Goal: Transaction & Acquisition: Purchase product/service

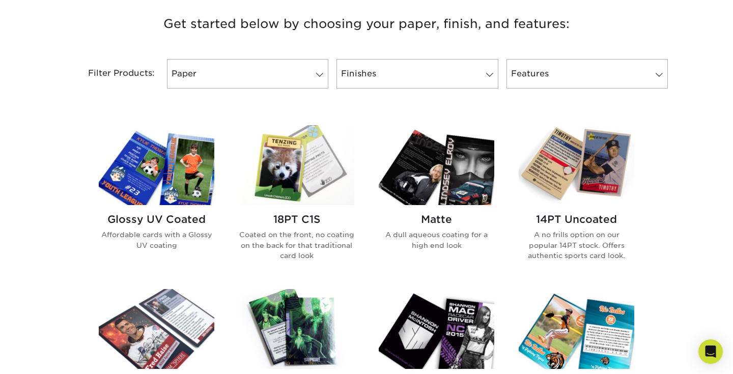
scroll to position [390, 0]
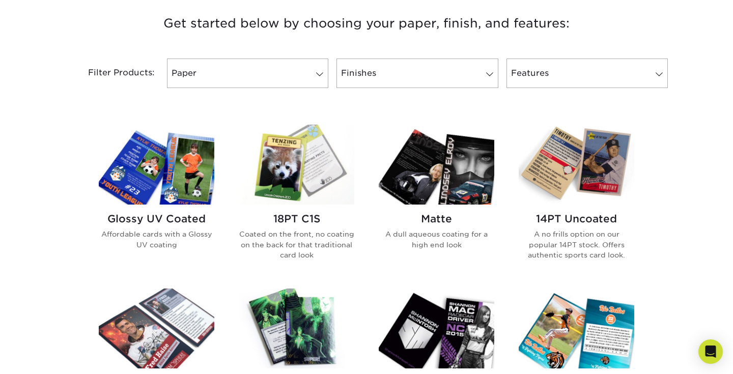
click at [572, 168] on img at bounding box center [577, 165] width 116 height 80
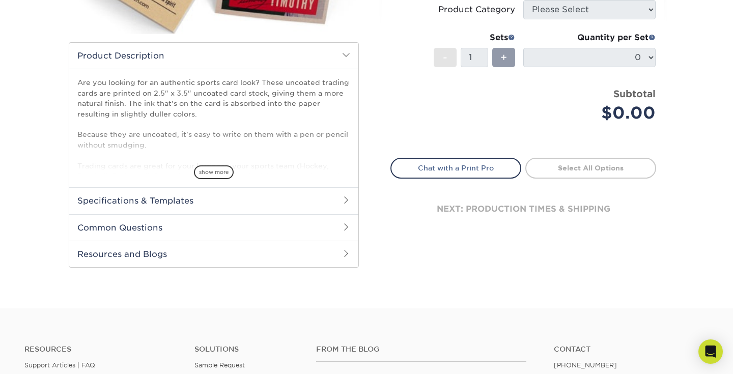
scroll to position [265, 0]
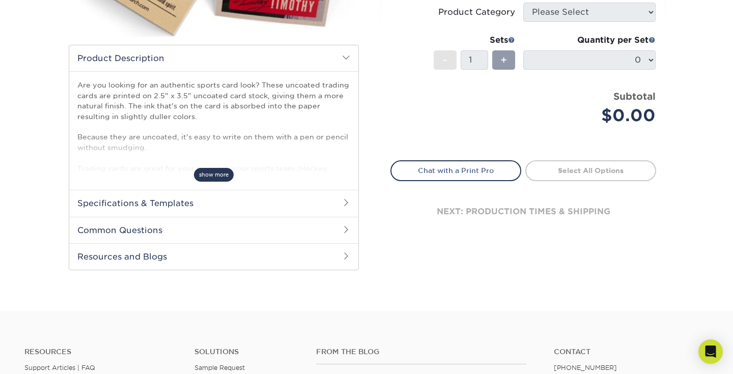
click at [205, 170] on span "show more" at bounding box center [214, 175] width 40 height 14
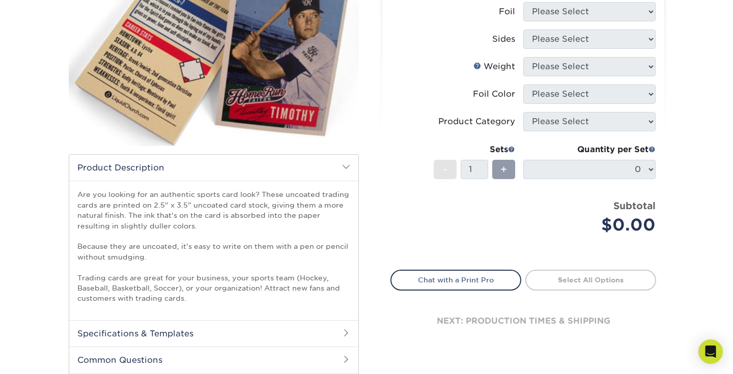
scroll to position [156, 0]
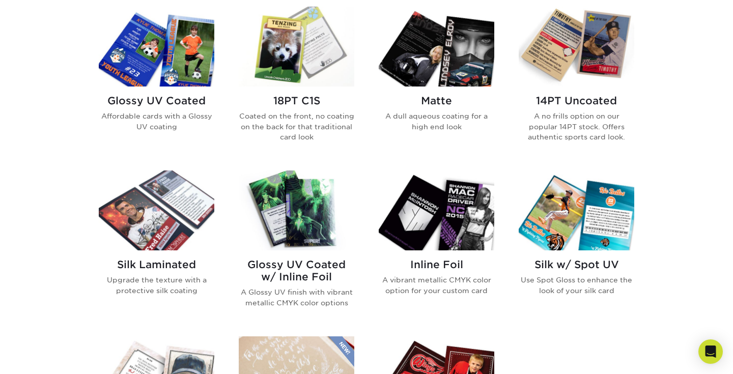
scroll to position [415, 0]
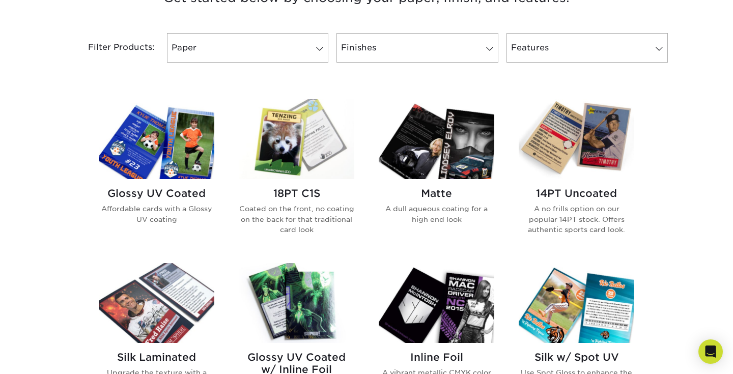
click at [166, 154] on img at bounding box center [157, 139] width 116 height 80
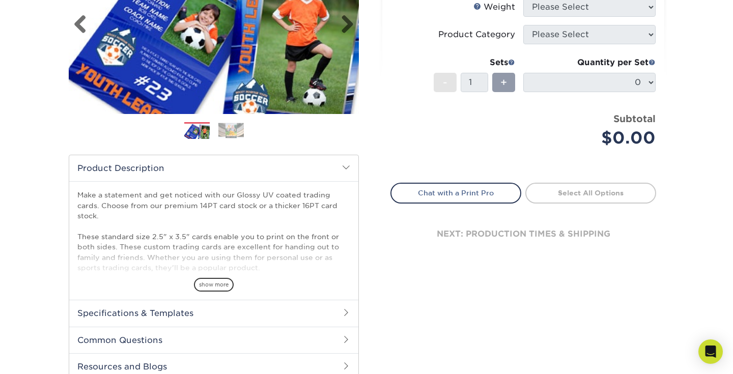
scroll to position [188, 0]
click at [216, 282] on span "show more" at bounding box center [214, 284] width 40 height 14
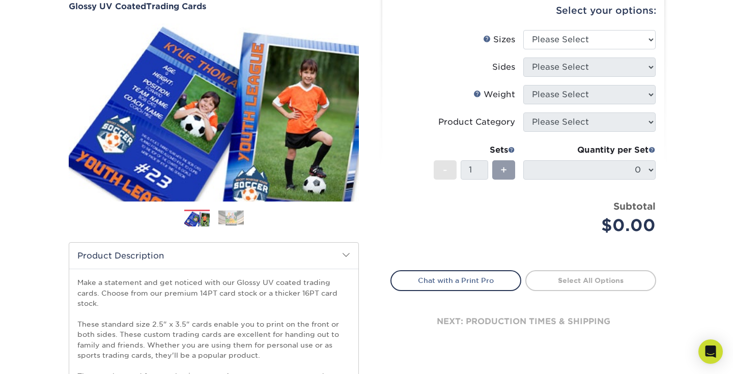
scroll to position [99, 0]
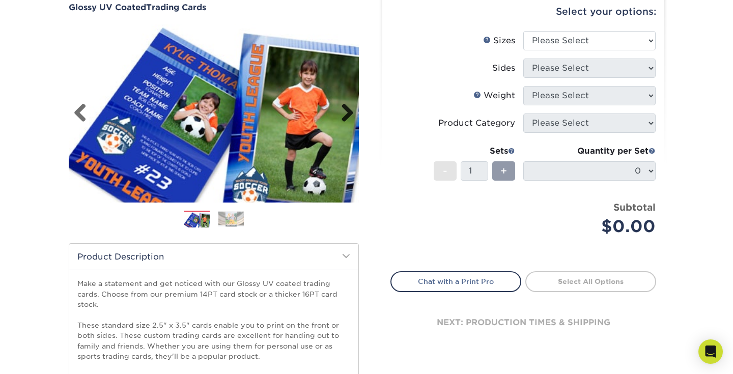
click at [348, 113] on link "Next" at bounding box center [343, 113] width 20 height 20
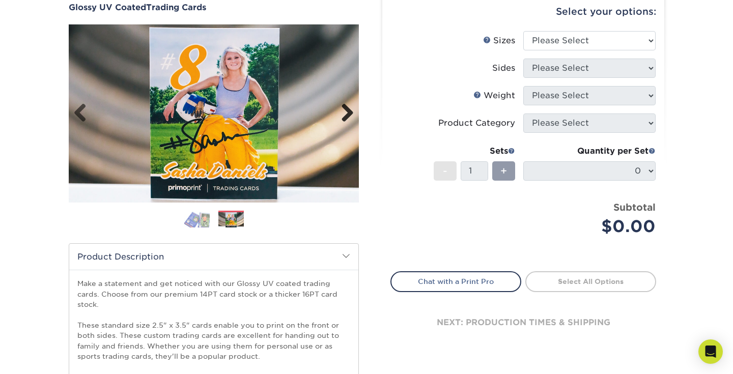
click at [348, 113] on link "Next" at bounding box center [343, 113] width 20 height 20
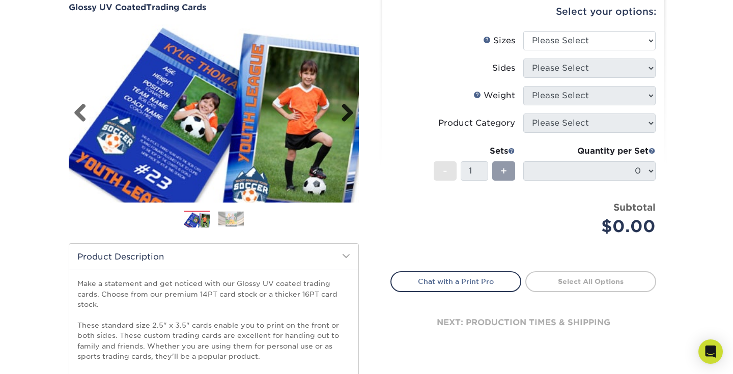
click at [348, 113] on link "Next" at bounding box center [343, 113] width 20 height 20
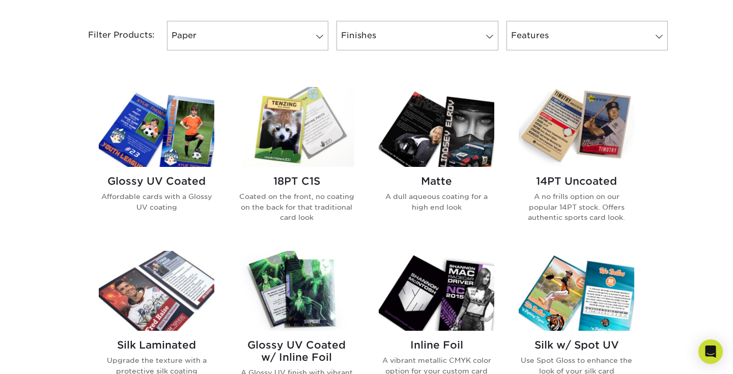
scroll to position [443, 0]
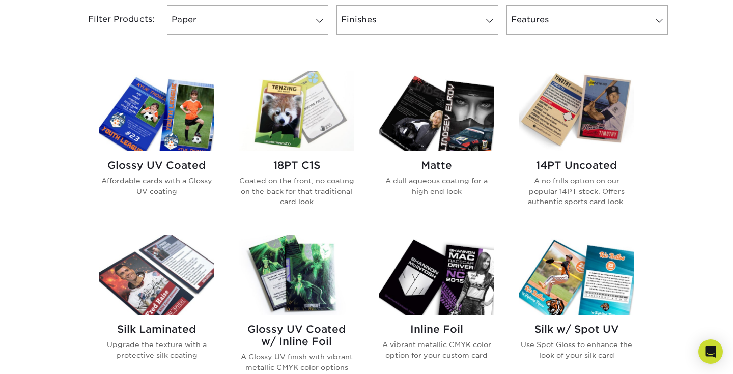
click at [432, 132] on img at bounding box center [437, 111] width 116 height 80
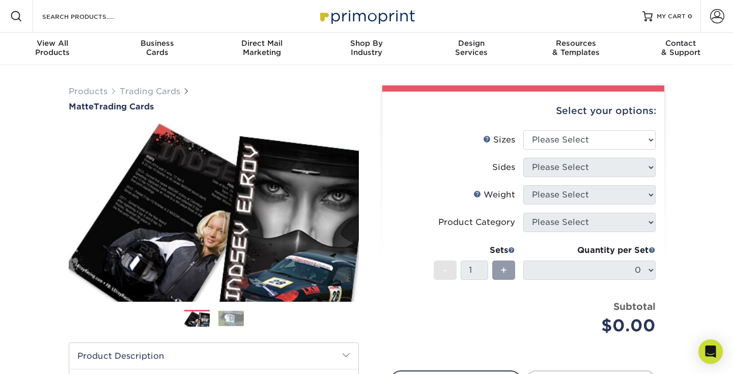
click at [233, 321] on img at bounding box center [230, 319] width 25 height 16
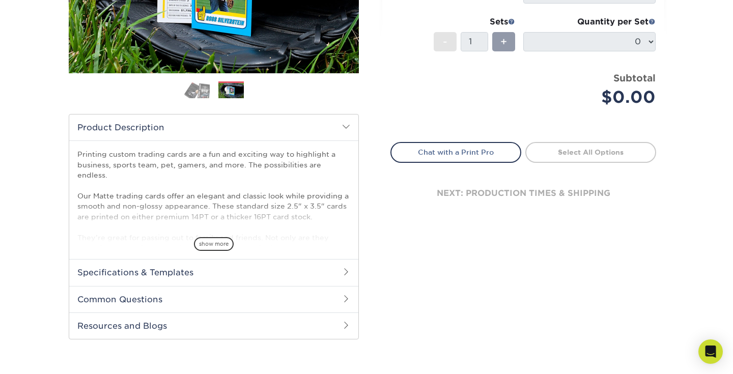
scroll to position [228, 0]
click at [213, 247] on span "show more" at bounding box center [214, 245] width 40 height 14
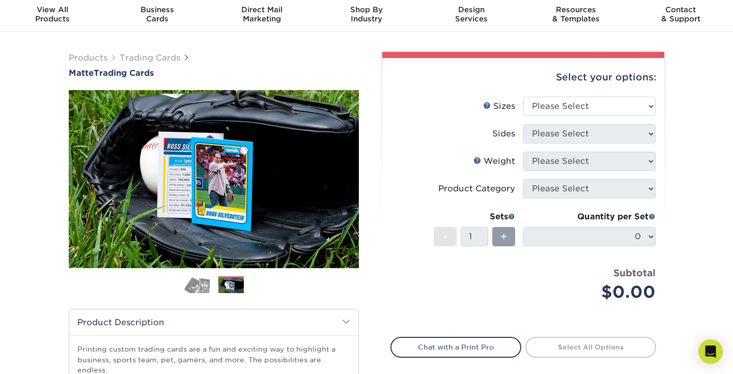
scroll to position [0, 0]
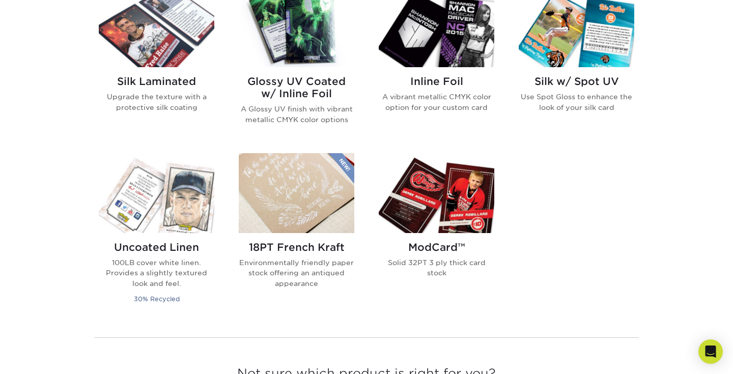
scroll to position [692, 0]
click at [282, 206] on img at bounding box center [297, 193] width 116 height 80
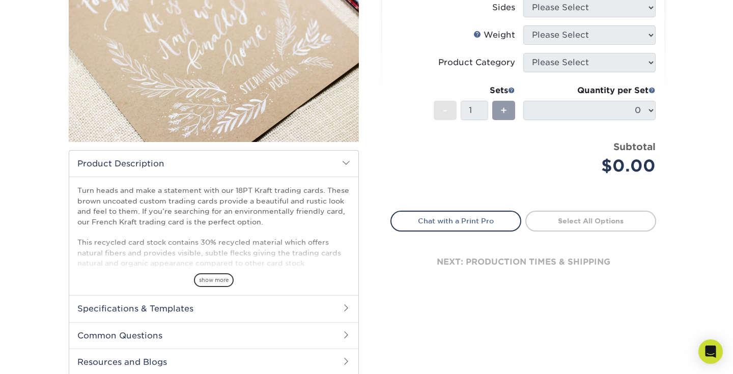
scroll to position [198, 0]
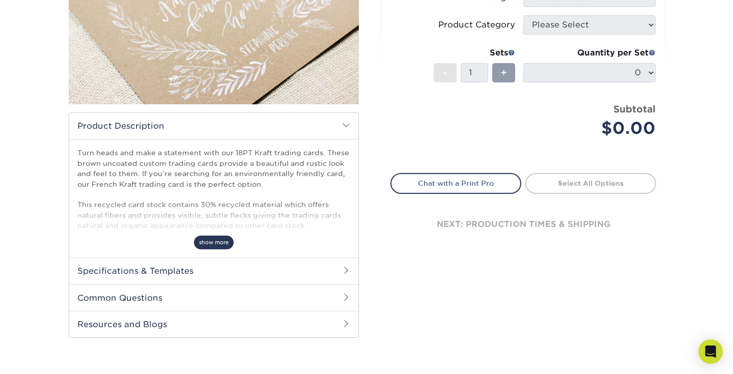
click at [221, 239] on span "show more" at bounding box center [214, 243] width 40 height 14
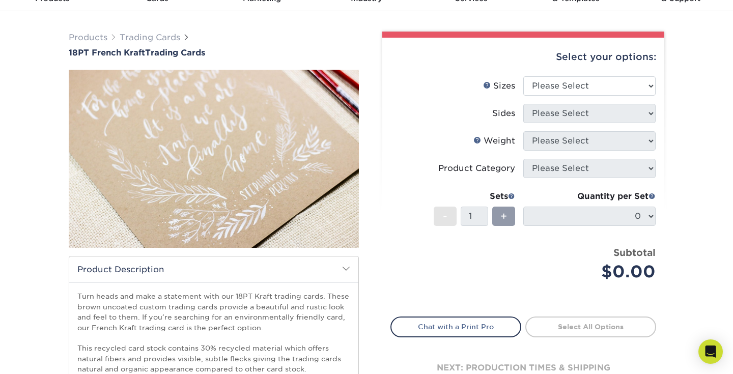
scroll to position [50, 0]
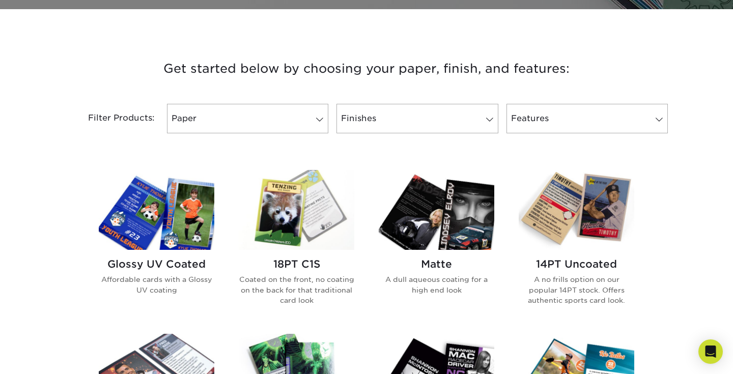
scroll to position [380, 0]
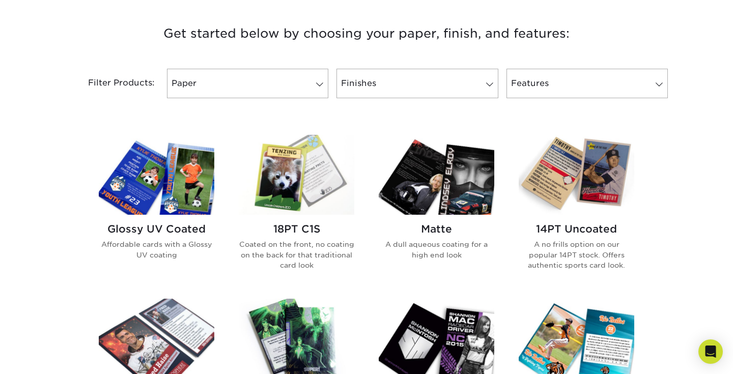
click at [454, 186] on img at bounding box center [437, 175] width 116 height 80
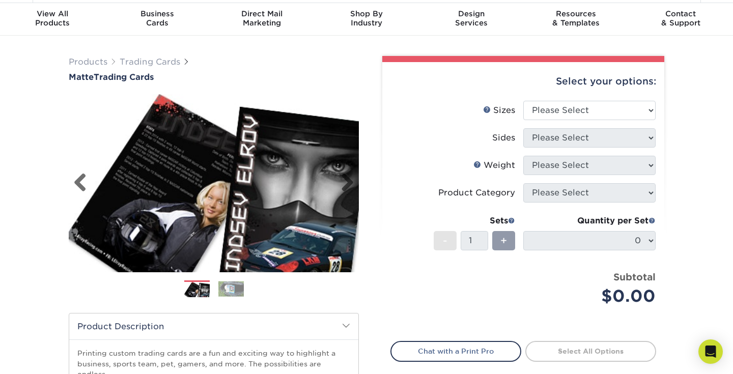
scroll to position [31, 0]
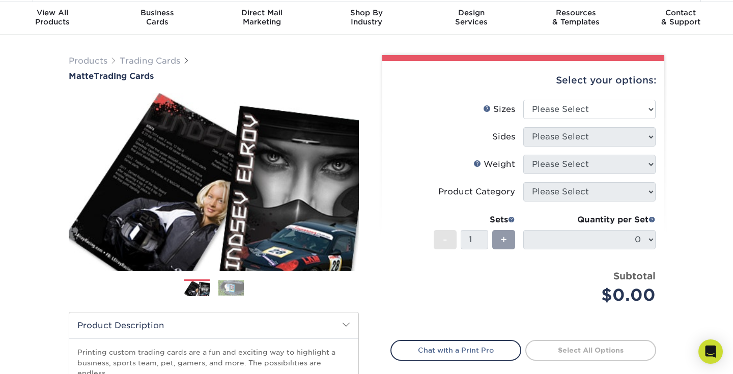
click at [231, 286] on img at bounding box center [230, 288] width 25 height 16
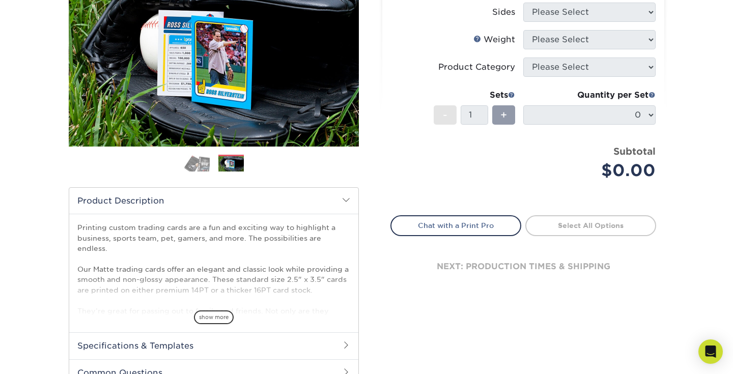
scroll to position [156, 0]
click at [202, 304] on div "show more" at bounding box center [213, 299] width 273 height 49
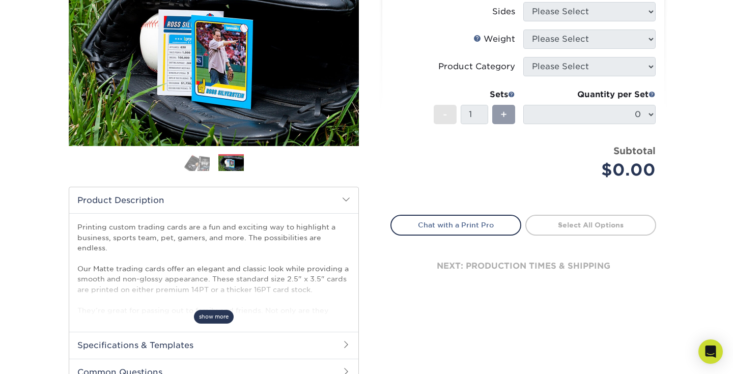
click at [213, 312] on span "show more" at bounding box center [214, 317] width 40 height 14
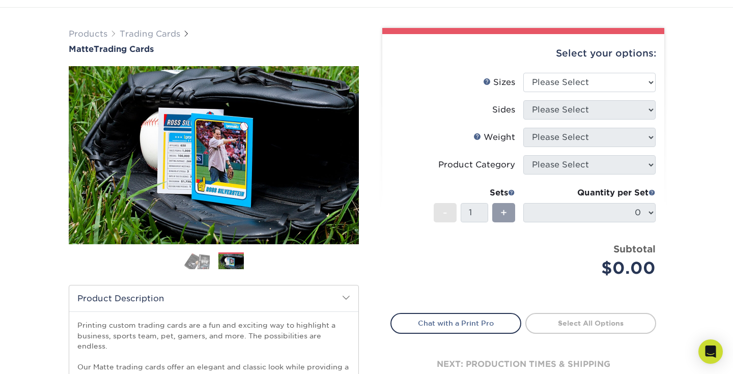
scroll to position [53, 0]
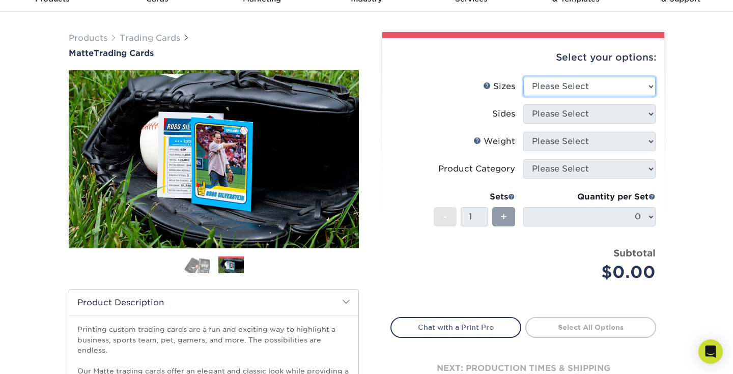
click at [575, 87] on select "Please Select 2.5" x 3.5"" at bounding box center [589, 86] width 132 height 19
select select "2.50x3.50"
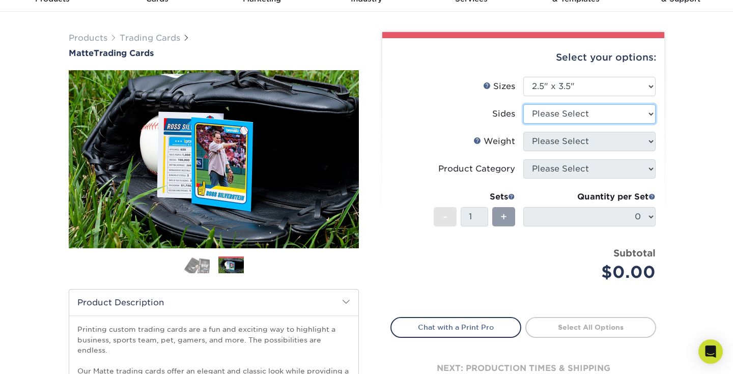
click at [570, 112] on select "Please Select Print Both Sides Print Front Only" at bounding box center [589, 113] width 132 height 19
select select "13abbda7-1d64-4f25-8bb2-c179b224825d"
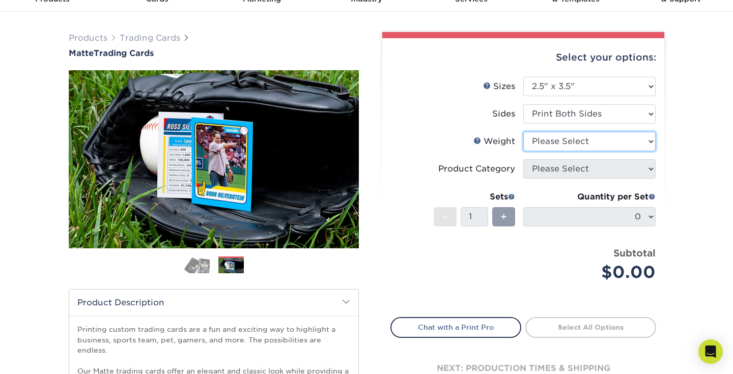
click at [571, 138] on select "Please Select 16PT 14PT" at bounding box center [589, 141] width 132 height 19
select select "16PT"
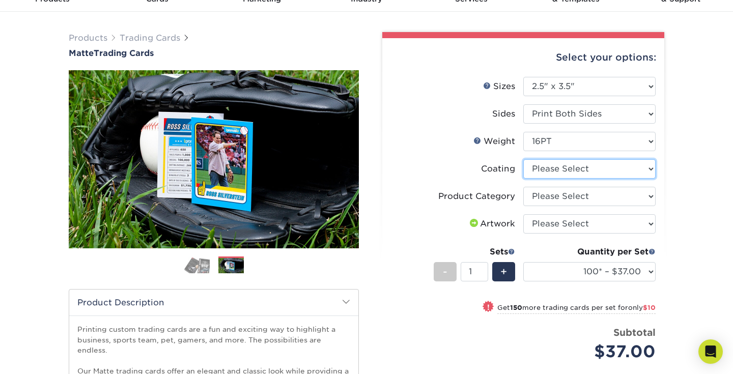
click at [540, 169] on select at bounding box center [589, 168] width 132 height 19
select select "121bb7b5-3b4d-429f-bd8d-bbf80e953313"
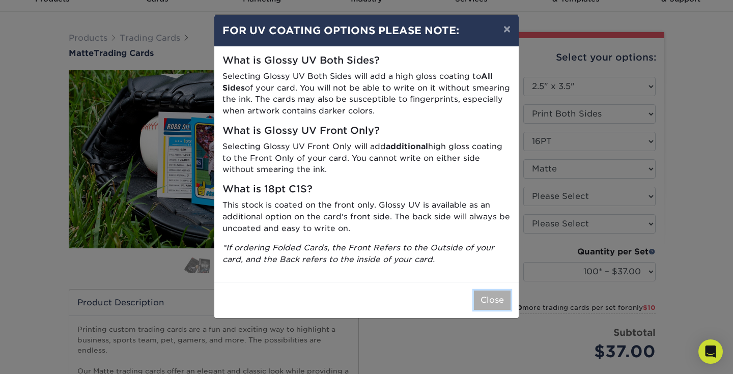
click at [495, 299] on button "Close" at bounding box center [492, 300] width 37 height 19
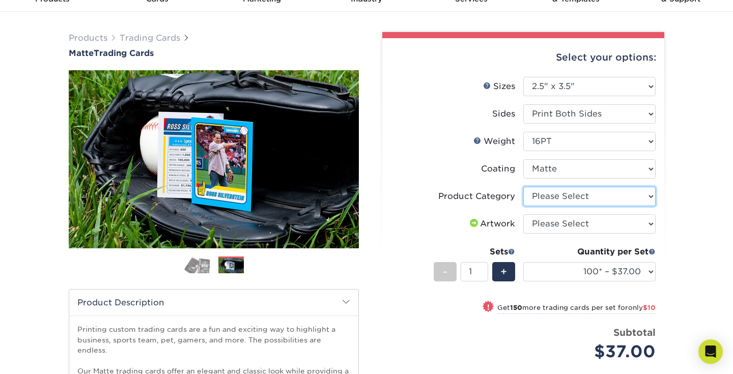
click at [574, 191] on select "Please Select Trading Cards" at bounding box center [589, 196] width 132 height 19
select select "c2f9bce9-36c2-409d-b101-c29d9d031e18"
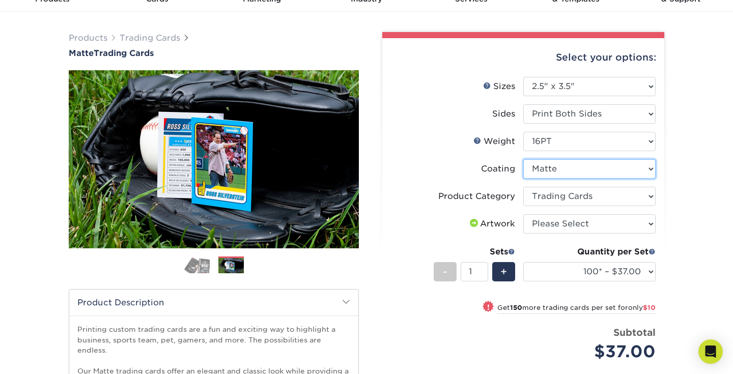
click at [564, 163] on select at bounding box center [589, 168] width 132 height 19
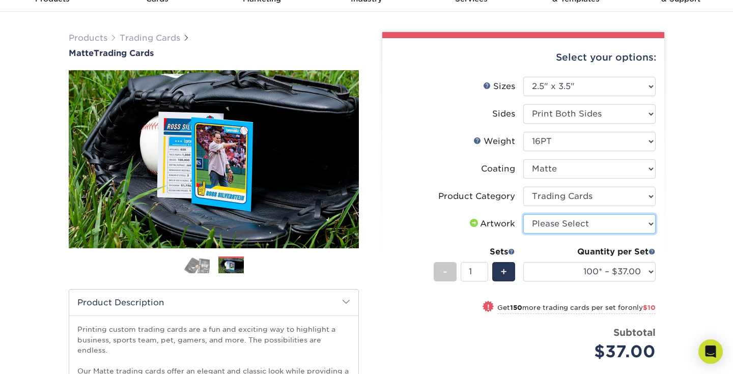
click at [557, 222] on select "Please Select I will upload files I need a design - $100" at bounding box center [589, 223] width 132 height 19
select select "upload"
click at [482, 236] on li "Artwork Please Select I will upload files I need a design - $100" at bounding box center [523, 227] width 265 height 27
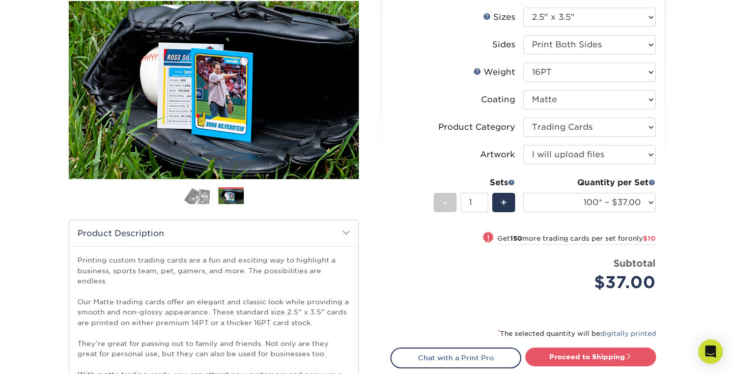
scroll to position [126, 0]
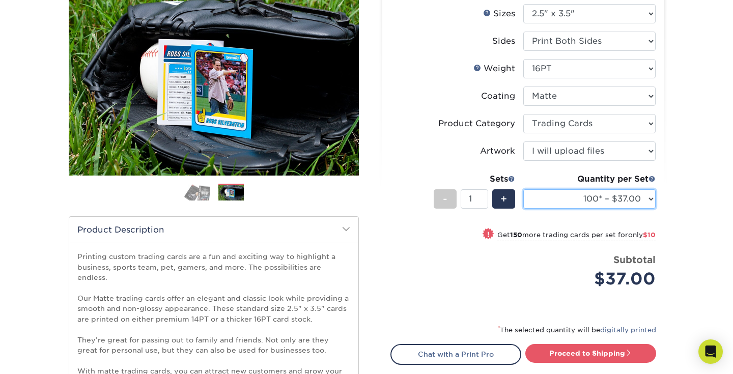
click at [590, 189] on select "100* – $37.00 250* – $47.00 500* – $58.00 1000 – $71.00 2500 – $141.00 5000 – $…" at bounding box center [589, 198] width 132 height 19
click at [549, 172] on li "Sets - 1 + Quantity per Set 100* – $37.00 250* – $47.00 500* – $58.00 1000 – $7…" at bounding box center [523, 199] width 265 height 60
click at [555, 200] on select "100* – $37.00 250* – $47.00 500* – $58.00 1000 – $71.00 2500 – $141.00 5000 – $…" at bounding box center [589, 198] width 132 height 19
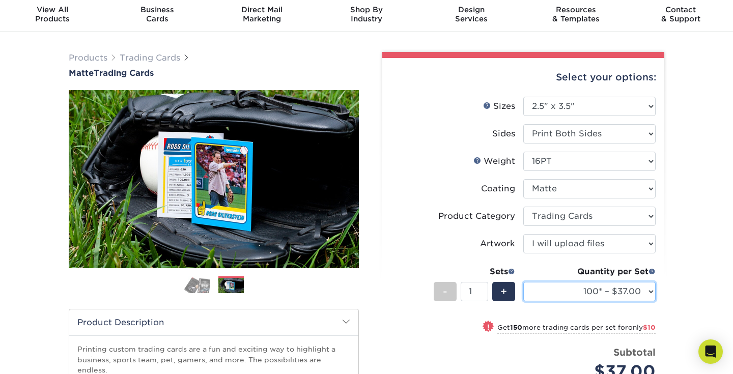
scroll to position [37, 0]
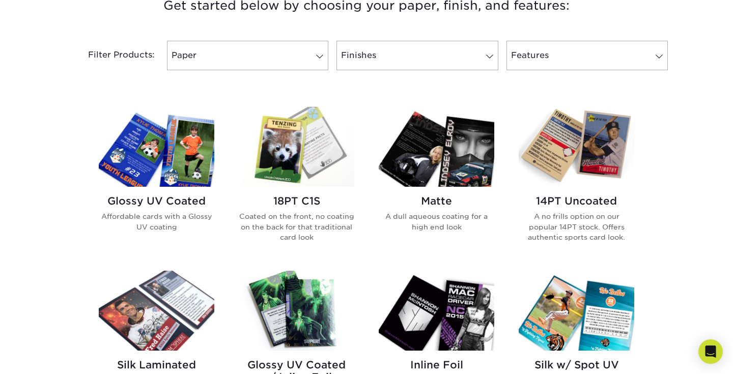
scroll to position [409, 0]
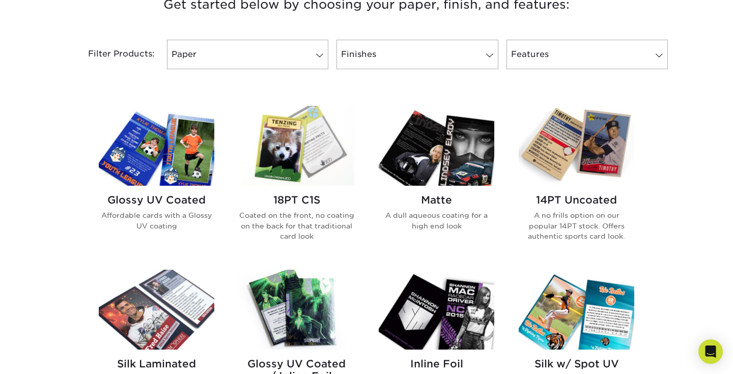
click at [589, 133] on img at bounding box center [577, 146] width 116 height 80
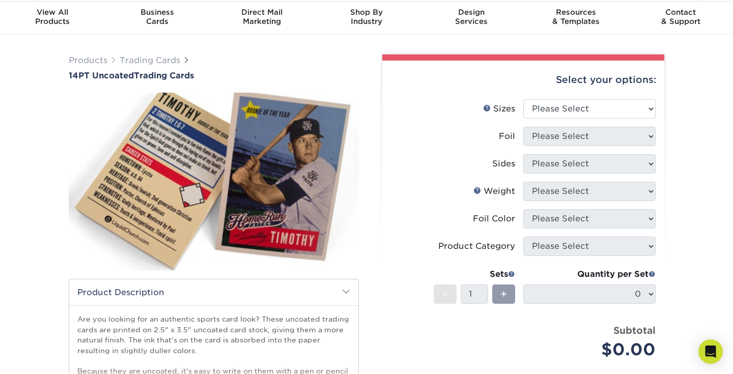
scroll to position [37, 0]
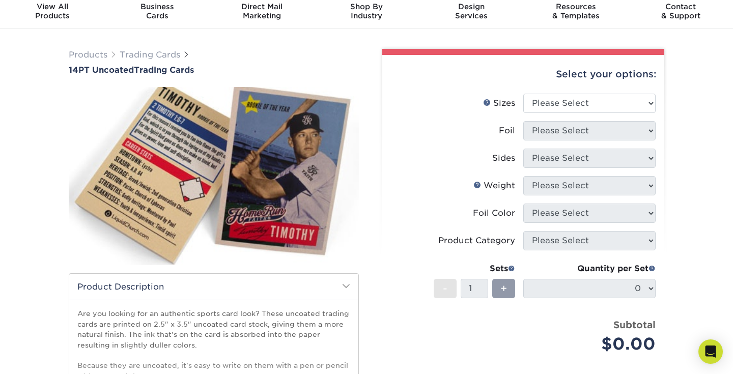
click at [634, 273] on div "Quantity per Set" at bounding box center [589, 269] width 132 height 12
click at [599, 100] on select "Please Select 2.5" x 3.5"" at bounding box center [589, 103] width 132 height 19
select select "2.50x3.50"
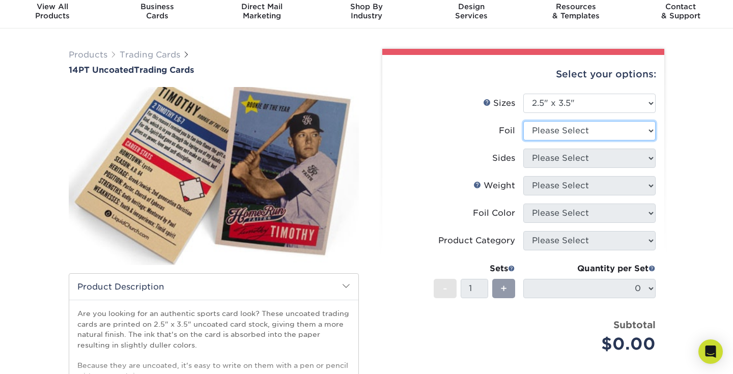
click at [595, 129] on select "Please Select Yes No" at bounding box center [589, 130] width 132 height 19
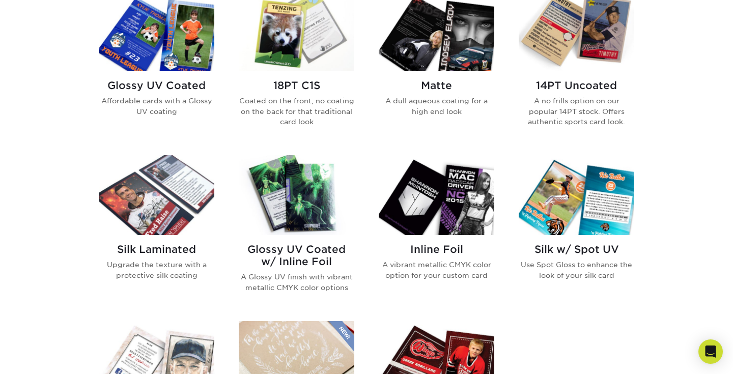
scroll to position [509, 0]
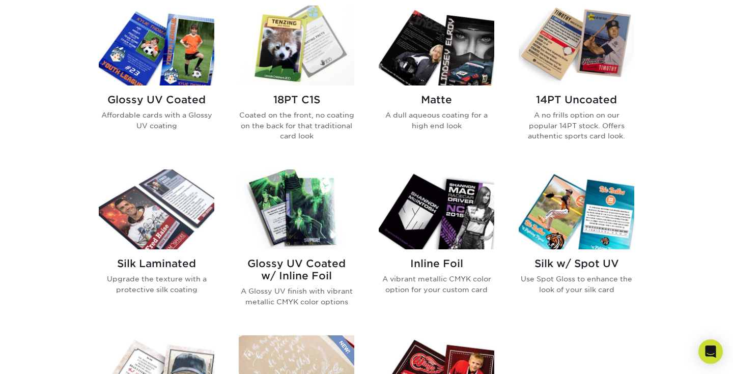
click at [301, 47] on img at bounding box center [297, 46] width 116 height 80
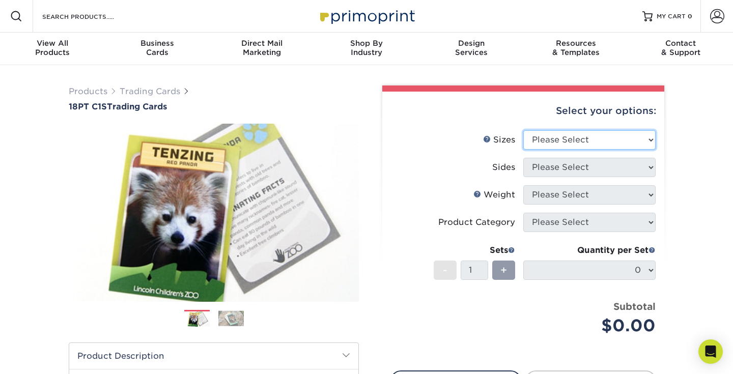
click at [541, 140] on select "Please Select 2.5" x 3.5"" at bounding box center [589, 139] width 132 height 19
select select "2.50x3.50"
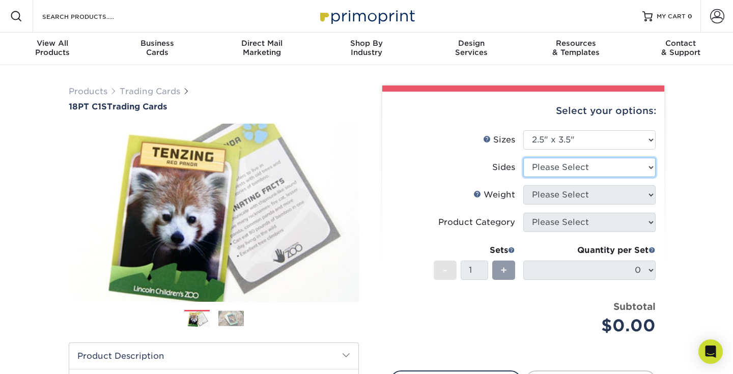
click at [549, 165] on select "Please Select Print Both Sides Print Front Only" at bounding box center [589, 167] width 132 height 19
select select "13abbda7-1d64-4f25-8bb2-c179b224825d"
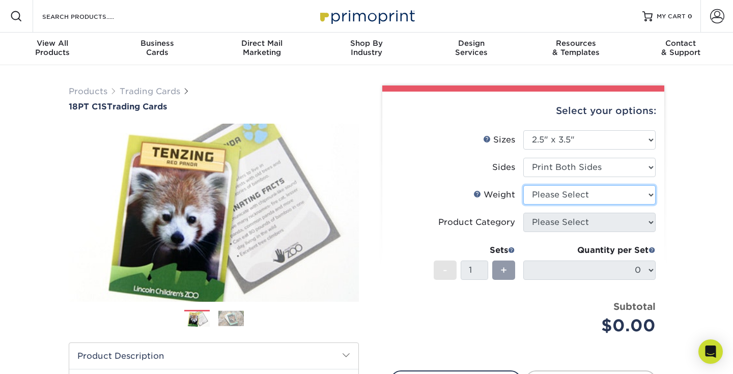
click at [555, 194] on select "Please Select 18PT C1S" at bounding box center [589, 194] width 132 height 19
select select "18PTC1S"
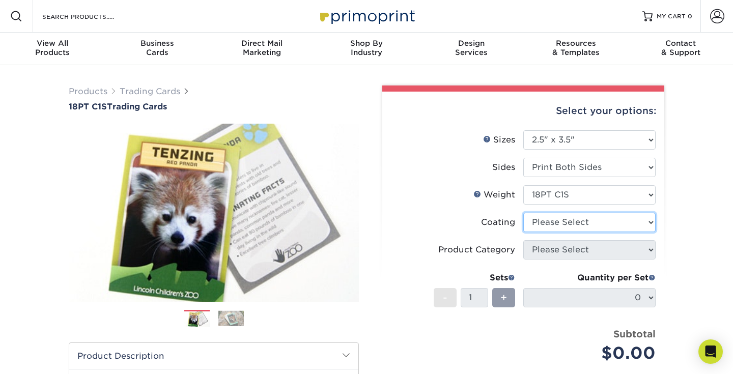
click at [560, 221] on select at bounding box center [589, 222] width 132 height 19
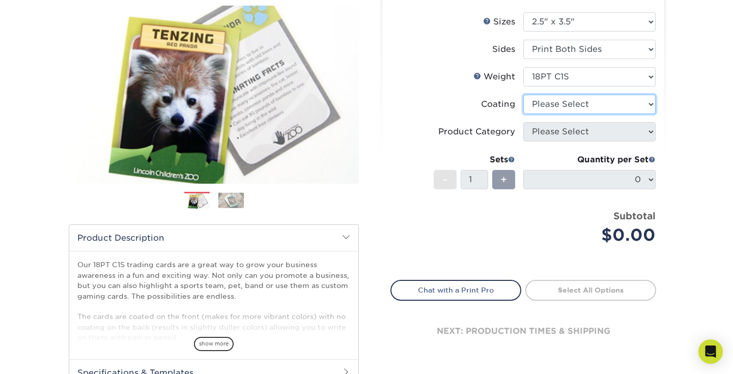
scroll to position [119, 0]
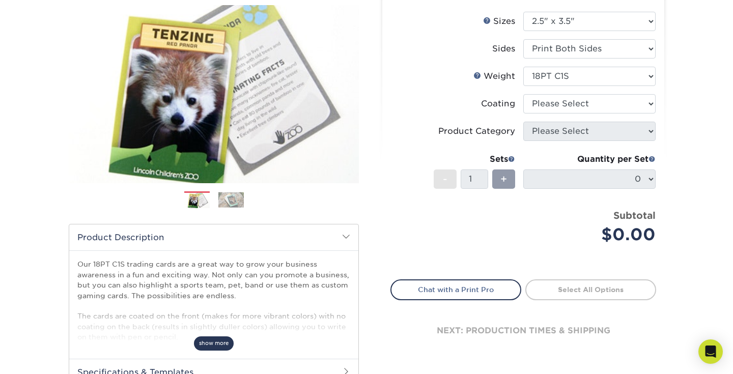
click at [218, 343] on span "show more" at bounding box center [214, 344] width 40 height 14
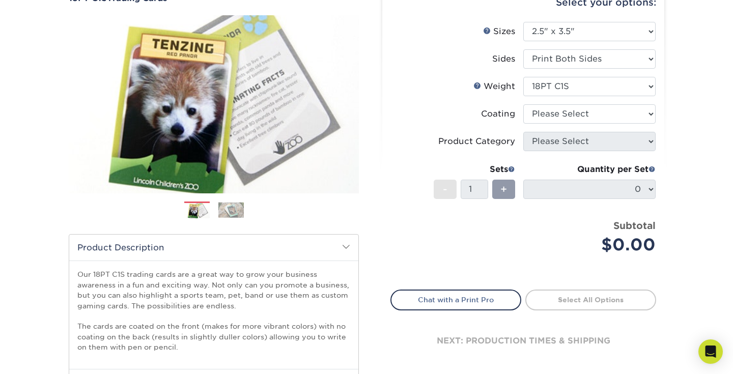
scroll to position [106, 0]
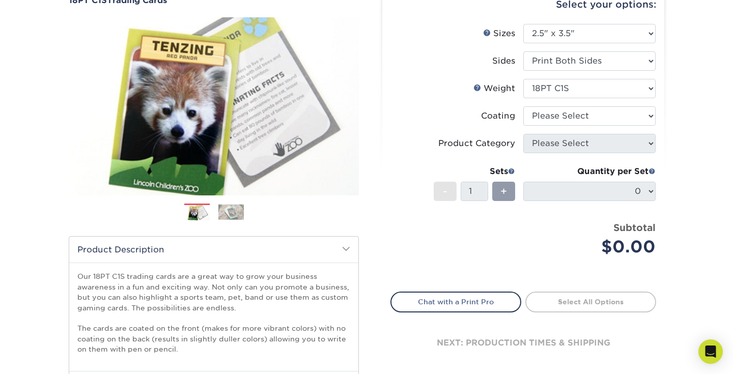
click at [232, 211] on img at bounding box center [230, 212] width 25 height 16
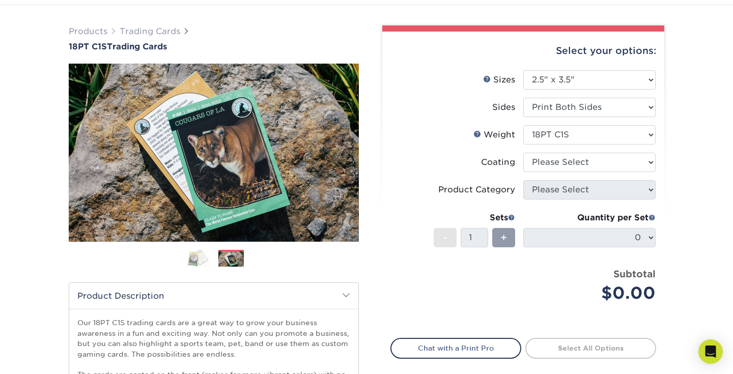
scroll to position [59, 0]
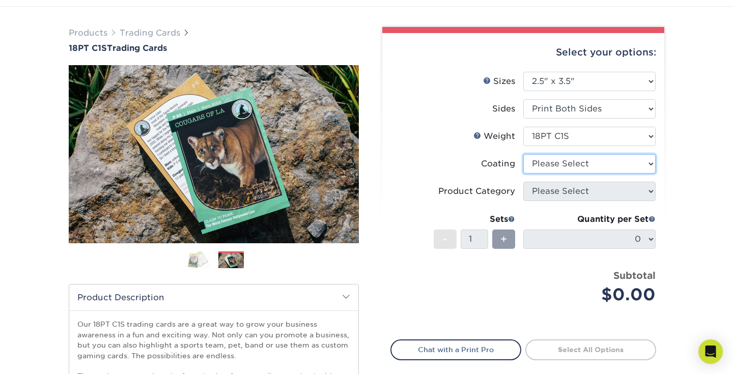
click at [580, 167] on select at bounding box center [589, 163] width 132 height 19
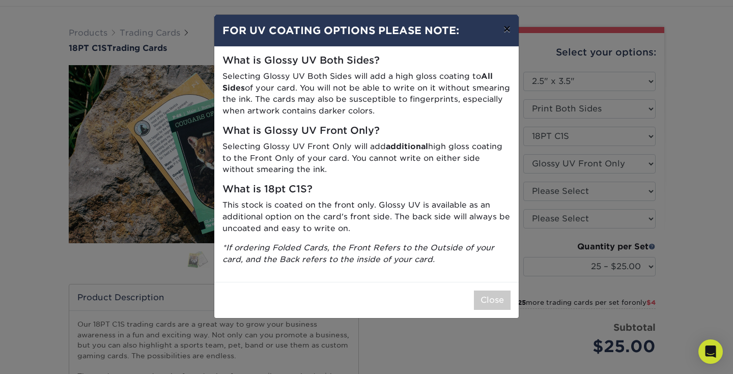
click at [506, 30] on button "×" at bounding box center [506, 29] width 23 height 29
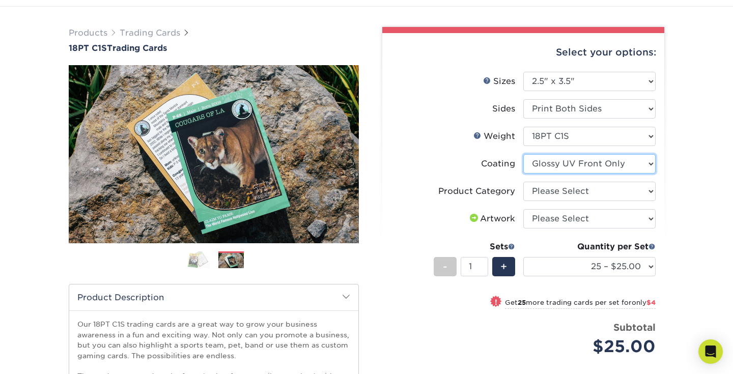
click at [564, 169] on select at bounding box center [589, 163] width 132 height 19
select select "3e7618de-abca-4bda-9f97-8b9129e913d8"
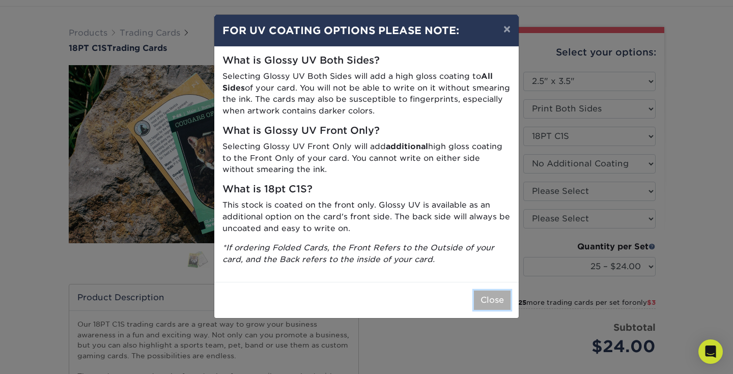
click at [495, 297] on button "Close" at bounding box center [492, 300] width 37 height 19
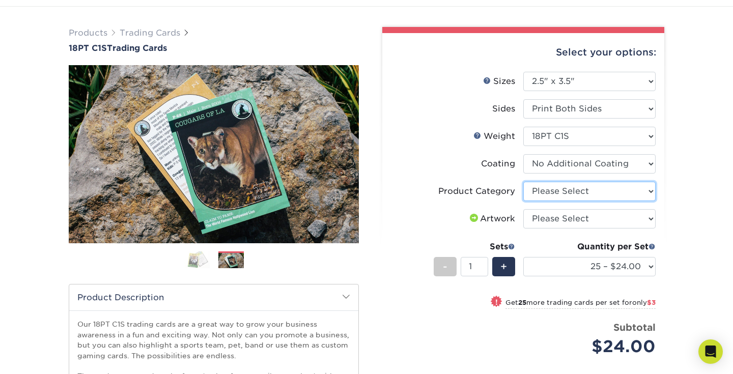
click at [558, 193] on select "Please Select Trading Cards" at bounding box center [589, 191] width 132 height 19
select select "c2f9bce9-36c2-409d-b101-c29d9d031e18"
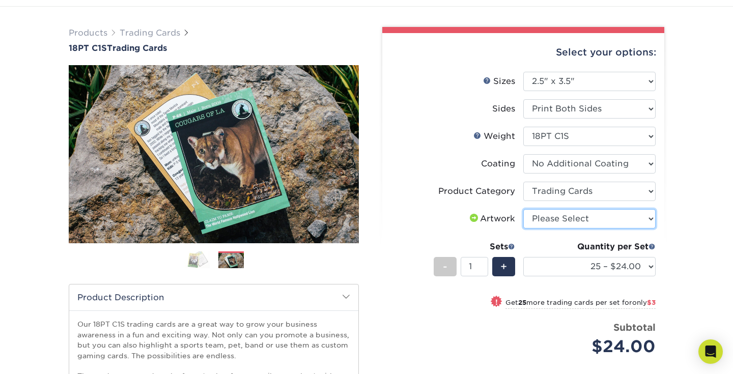
click at [561, 218] on select "Please Select I will upload files I need a design - $100" at bounding box center [589, 218] width 132 height 19
select select "upload"
click at [462, 231] on li "Artwork Please Select I will upload files I need a design - $100" at bounding box center [523, 222] width 265 height 27
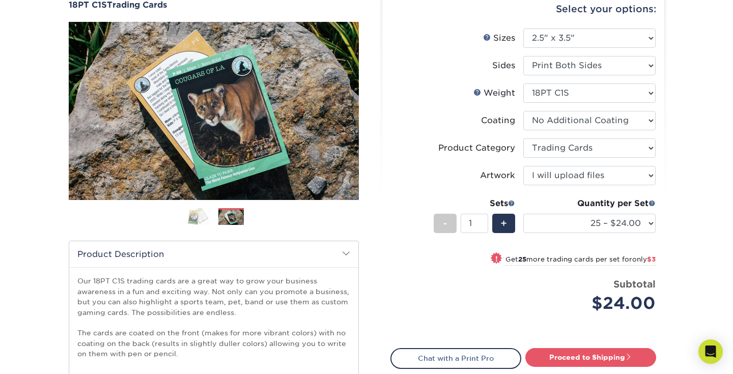
scroll to position [103, 0]
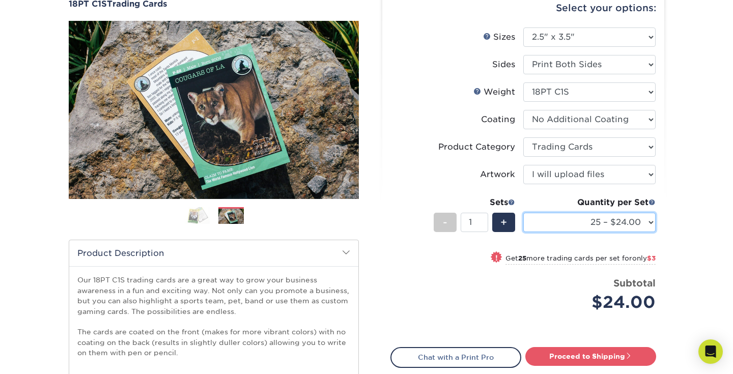
click at [579, 220] on select "25 – $24.00 50 – $27.00 75 – $35.00 100 – $39.00 250 – $45.00 500 – $55.00 1000…" at bounding box center [589, 222] width 132 height 19
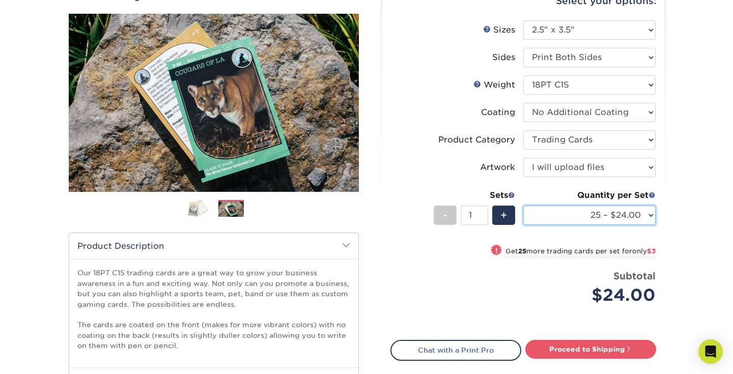
scroll to position [110, 0]
click at [578, 218] on select "25 – $24.00 50 – $27.00 75 – $35.00 100 – $39.00 250 – $45.00 500 – $55.00 1000…" at bounding box center [589, 214] width 132 height 19
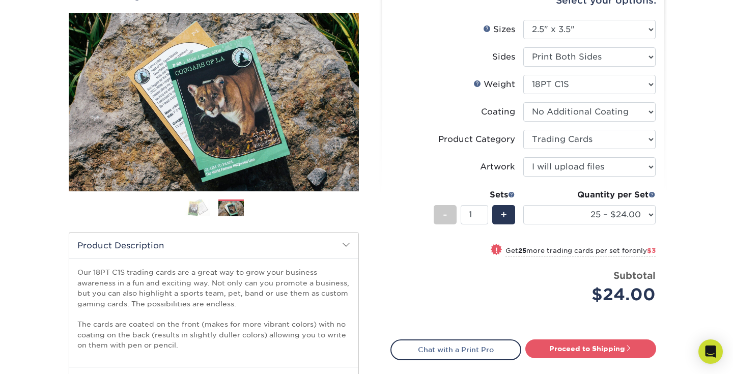
click at [534, 193] on div "Quantity per Set" at bounding box center [589, 195] width 132 height 12
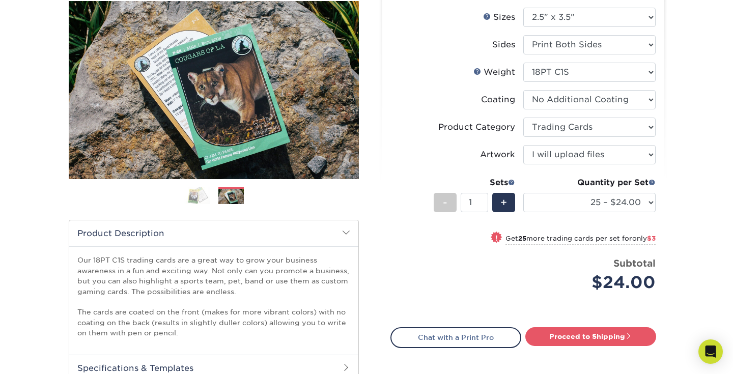
scroll to position [124, 0]
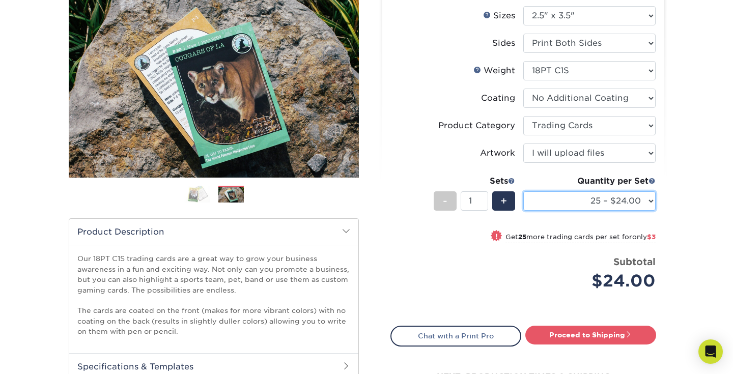
click at [558, 199] on select "25 – $24.00 50 – $27.00 75 – $35.00 100 – $39.00 250 – $45.00 500 – $55.00 1000…" at bounding box center [589, 200] width 132 height 19
click at [542, 185] on div "Quantity per Set" at bounding box center [589, 181] width 132 height 12
click at [515, 181] on span at bounding box center [511, 180] width 7 height 7
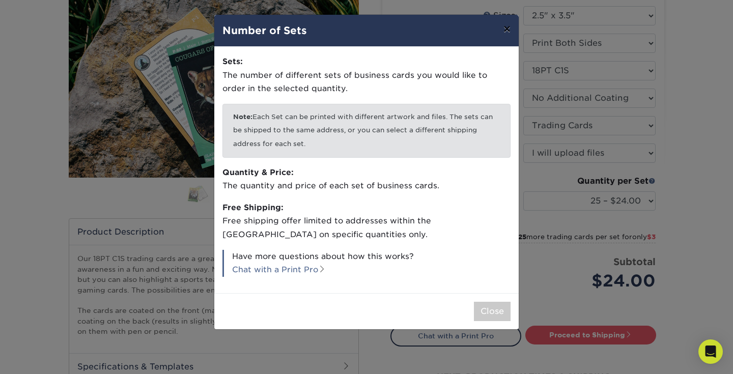
click at [507, 28] on button "×" at bounding box center [506, 29] width 23 height 29
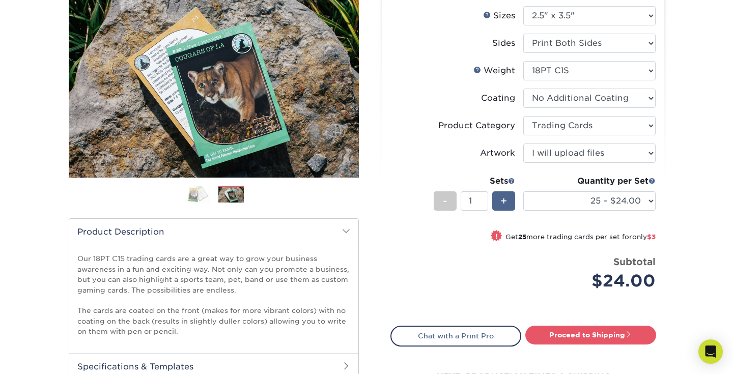
click at [502, 199] on span "+" at bounding box center [503, 200] width 7 height 15
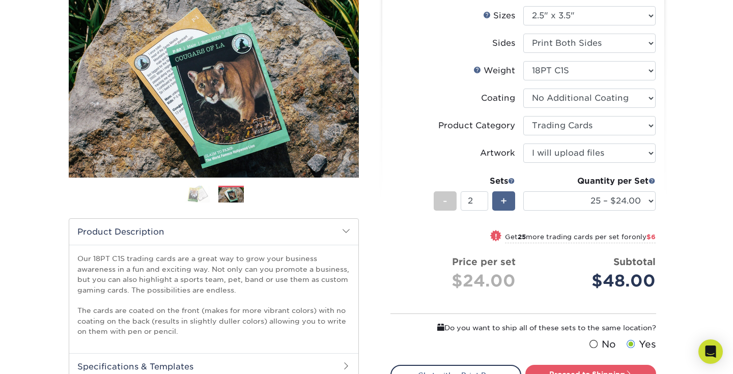
click at [502, 199] on span "+" at bounding box center [503, 200] width 7 height 15
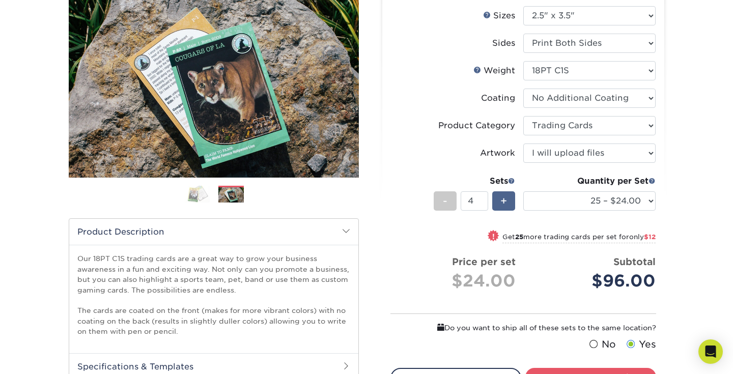
click at [502, 199] on span "+" at bounding box center [503, 200] width 7 height 15
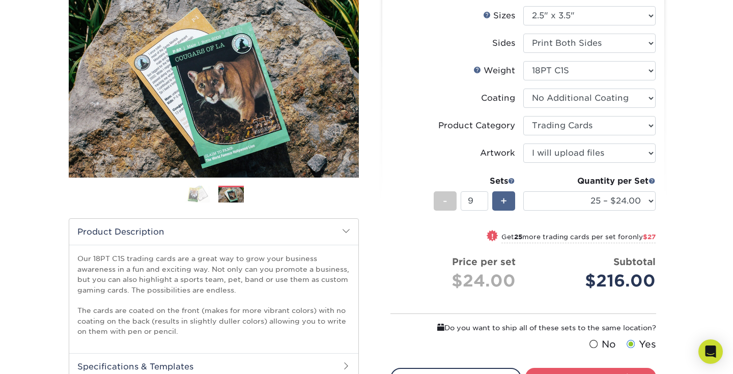
click at [502, 199] on span "+" at bounding box center [503, 200] width 7 height 15
type input "13"
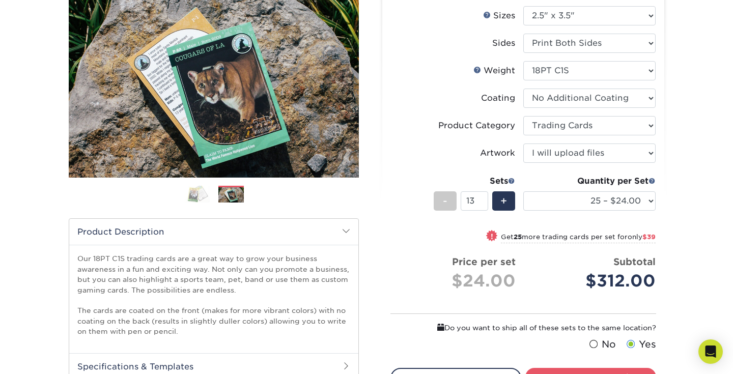
click at [419, 226] on li "Sets - 13 + Quantity per Set 25 – $24.00 50 – $27.00 75 – $35.00 100 – $39.00 2…" at bounding box center [523, 201] width 265 height 60
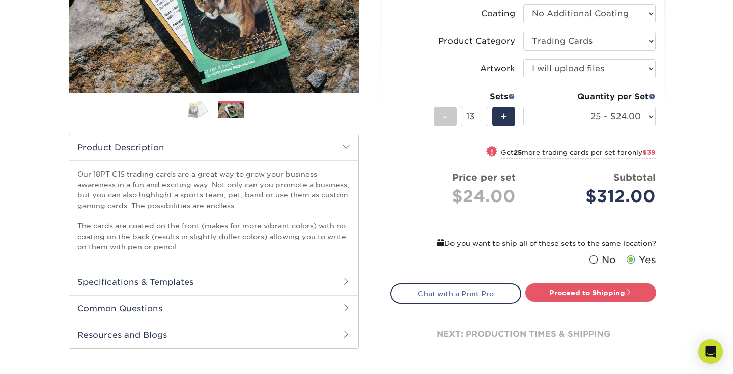
scroll to position [209, 0]
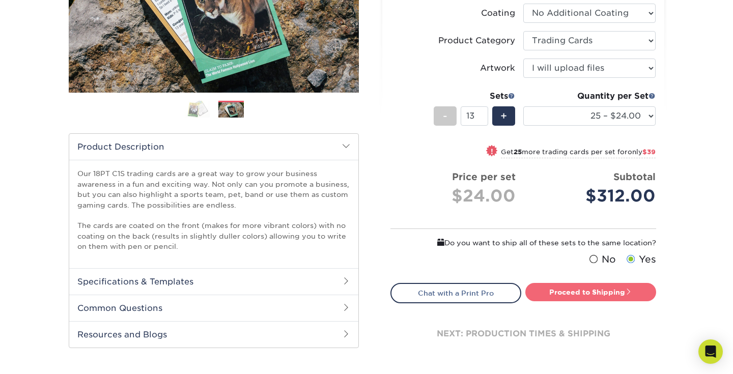
click at [581, 294] on link "Proceed to Shipping" at bounding box center [590, 292] width 131 height 18
type input "Set 1"
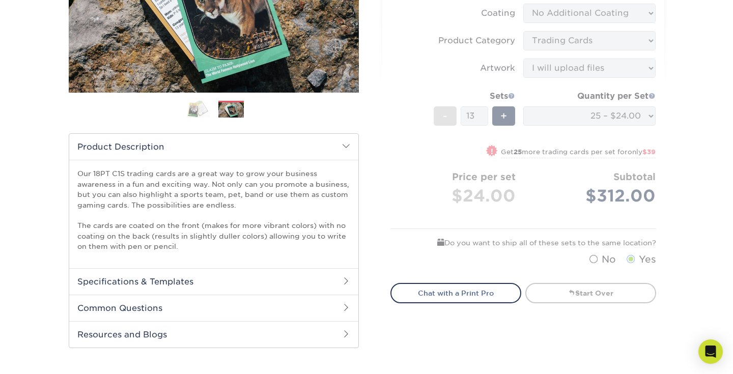
select select "93496b82-97d9-442a-849d-a6c043c823b6"
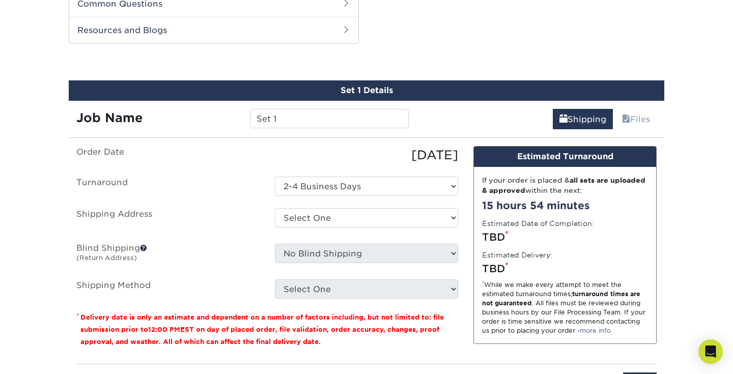
scroll to position [519, 0]
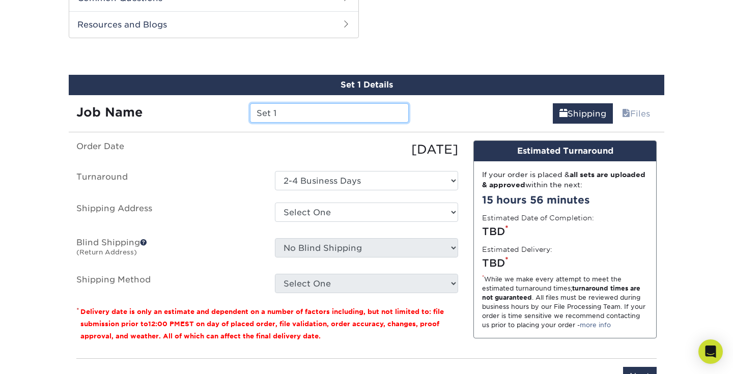
drag, startPoint x: 289, startPoint y: 112, endPoint x: 234, endPoint y: 112, distance: 54.5
click at [234, 112] on div "Job Name Set 1" at bounding box center [243, 112] width 348 height 19
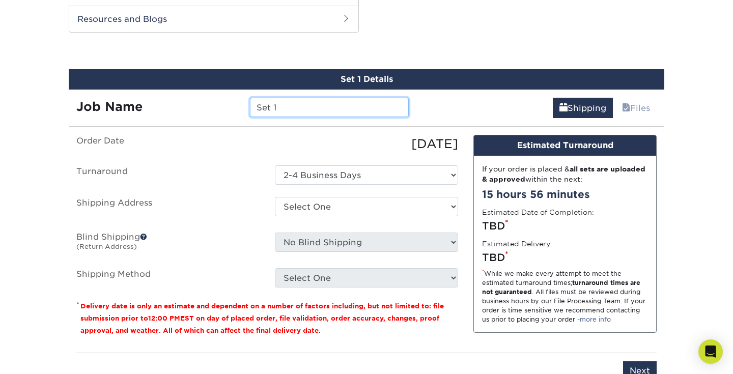
scroll to position [565, 0]
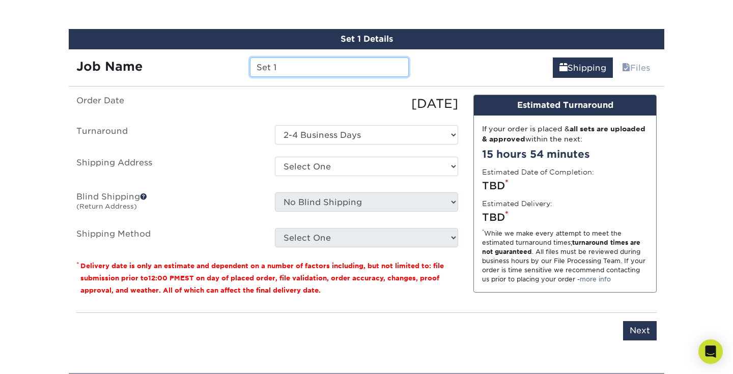
type input "T"
type input "t"
type input "T"
type input "Title"
click at [201, 91] on div "Set 1 Details Job Name Title Shipping Files You've choosen mailing services! If…" at bounding box center [367, 191] width 596 height 324
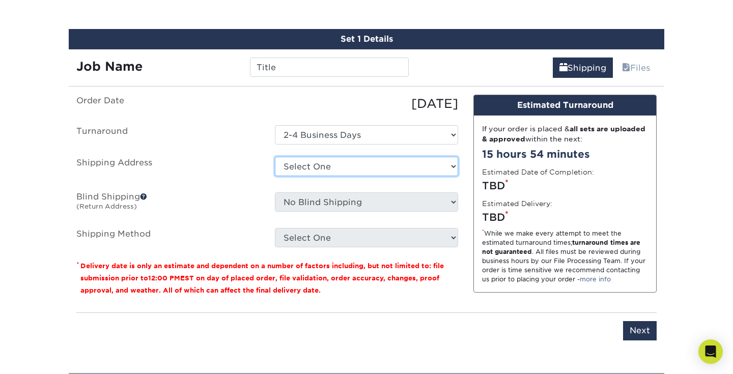
click at [315, 168] on select "Select One + Add New Address - Login" at bounding box center [366, 166] width 183 height 19
select select "newaddress"
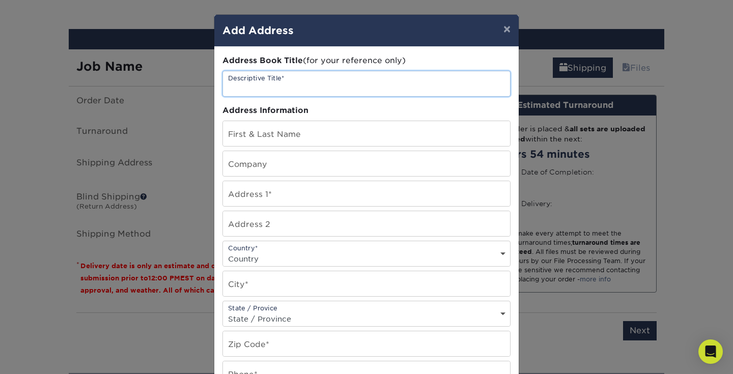
click at [277, 85] on input "text" at bounding box center [366, 83] width 287 height 25
type input "NW Documentary"
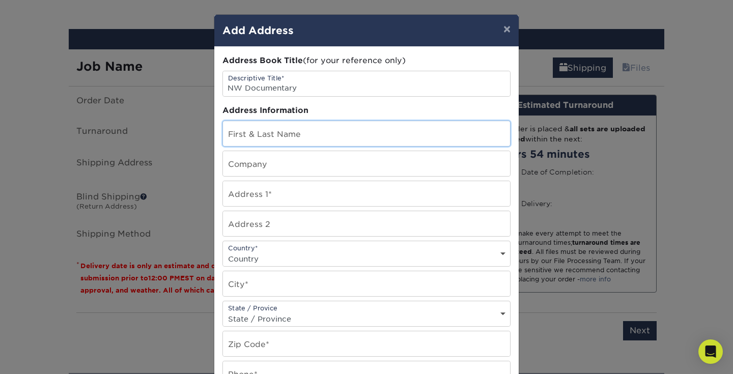
click at [260, 134] on input "text" at bounding box center [366, 133] width 287 height 25
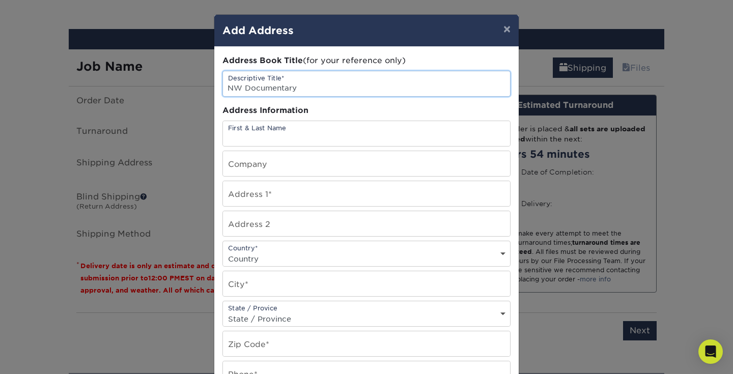
scroll to position [0, 0]
drag, startPoint x: 307, startPoint y: 91, endPoint x: 189, endPoint y: 88, distance: 117.7
click at [189, 88] on div "× Add Address Address Book Title (for your reference only) Descriptive Title* N…" at bounding box center [366, 187] width 733 height 374
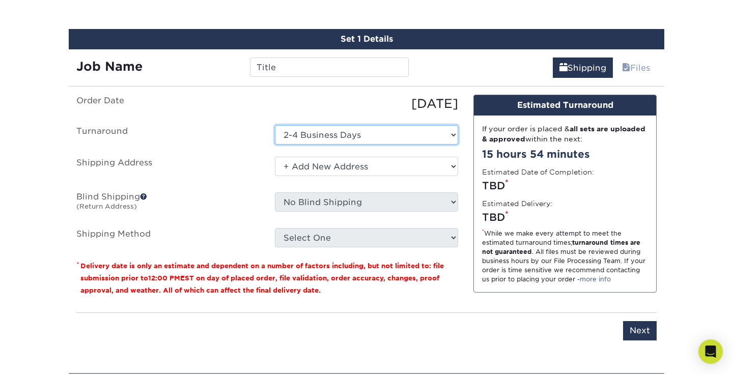
click at [302, 136] on select "Select One 2-4 Business Days" at bounding box center [366, 134] width 183 height 19
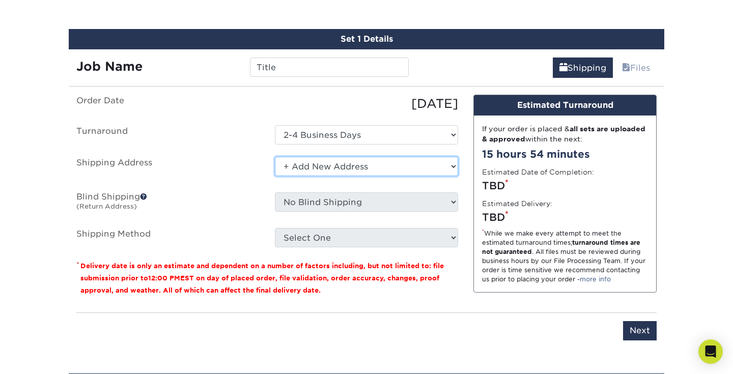
click at [301, 164] on select "Select One + Add New Address - Login" at bounding box center [366, 166] width 183 height 19
click at [296, 165] on select "Select One + Add New Address - Login" at bounding box center [366, 166] width 183 height 19
select select "newaddress"
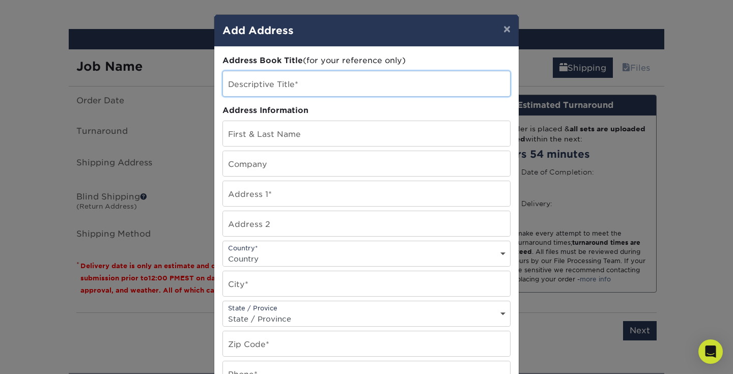
drag, startPoint x: 296, startPoint y: 89, endPoint x: 290, endPoint y: 89, distance: 6.6
click at [292, 89] on input "text" at bounding box center [366, 83] width 287 height 25
type input "[PERSON_NAME] House"
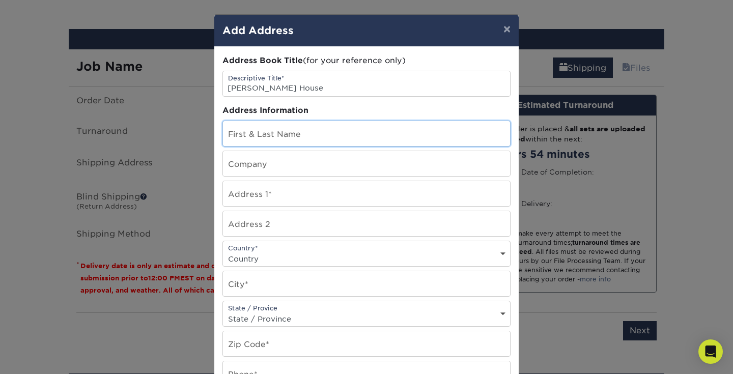
click at [266, 137] on input "text" at bounding box center [366, 133] width 287 height 25
type input "[PERSON_NAME]"
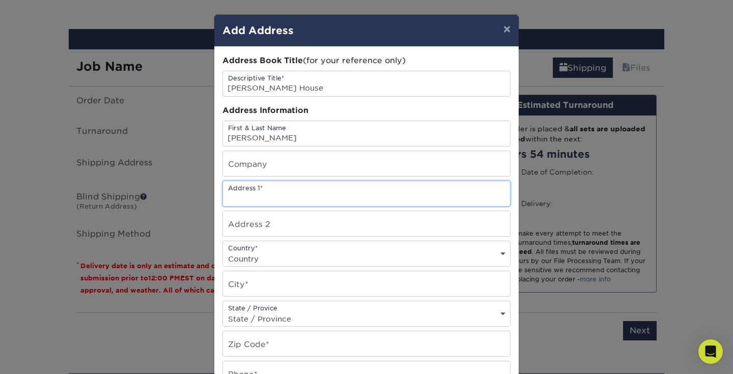
click at [232, 202] on input "text" at bounding box center [366, 193] width 287 height 25
type input "[STREET_ADDRESS]"
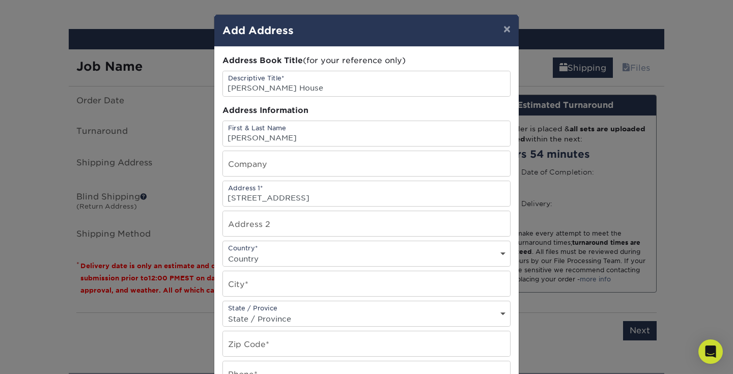
click at [249, 259] on select "Country [GEOGRAPHIC_DATA] [GEOGRAPHIC_DATA] ----------------------------- [GEOG…" at bounding box center [366, 259] width 287 height 15
select select "US"
click at [254, 283] on input "text" at bounding box center [366, 283] width 287 height 25
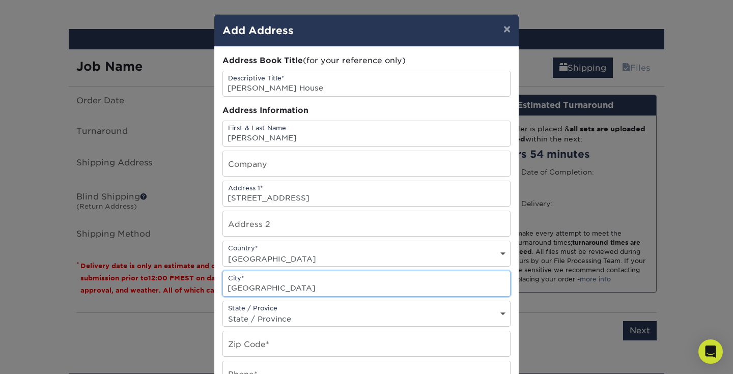
type input "[GEOGRAPHIC_DATA]"
click at [241, 320] on select "State / Province [US_STATE] [US_STATE] [US_STATE] [US_STATE] [US_STATE] [US_STA…" at bounding box center [366, 319] width 287 height 15
select select "OR"
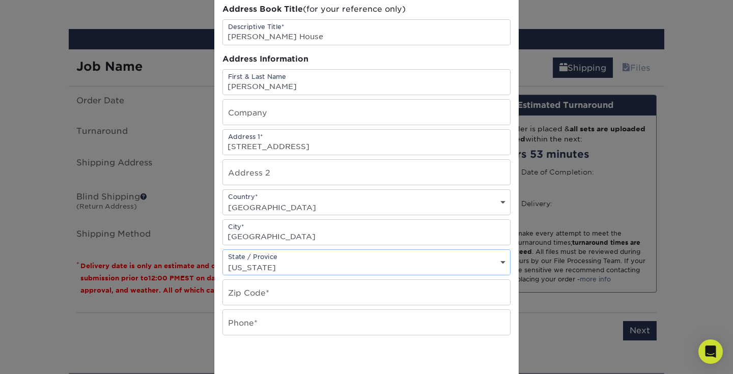
scroll to position [52, 0]
click at [249, 296] on input "text" at bounding box center [366, 291] width 287 height 25
type input "97212"
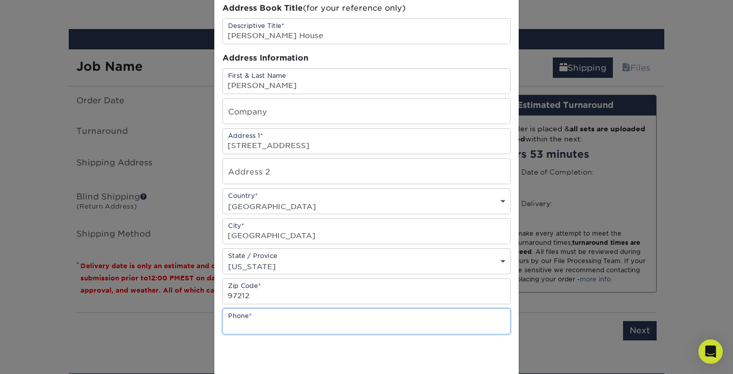
click at [245, 319] on input "text" at bounding box center [366, 321] width 287 height 25
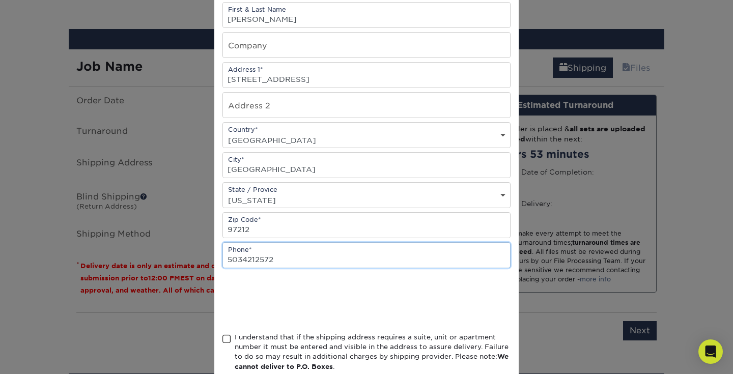
type input "5034212572"
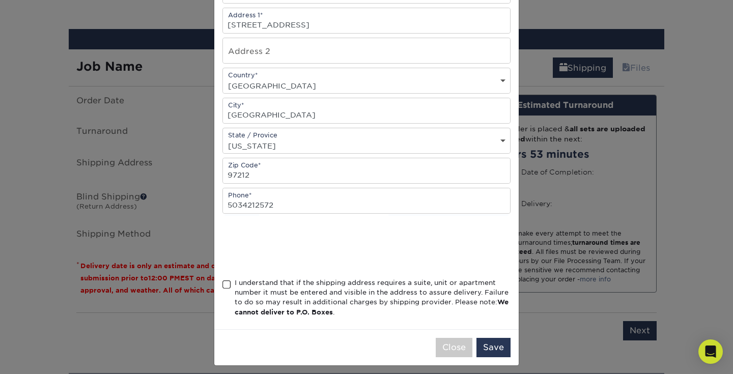
scroll to position [174, 0]
click at [226, 283] on span at bounding box center [226, 284] width 9 height 10
click at [0, 0] on input "I understand that if the shipping address requires a suite, unit or apartment n…" at bounding box center [0, 0] width 0 height 0
click at [498, 345] on button "Save" at bounding box center [494, 346] width 34 height 19
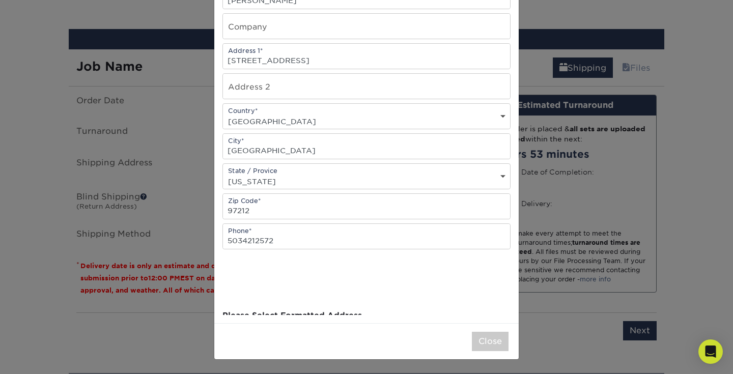
scroll to position [0, 0]
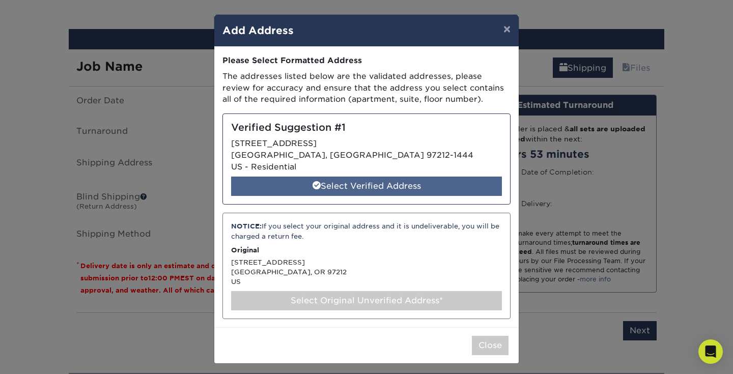
click at [329, 187] on div "Select Verified Address" at bounding box center [366, 186] width 271 height 19
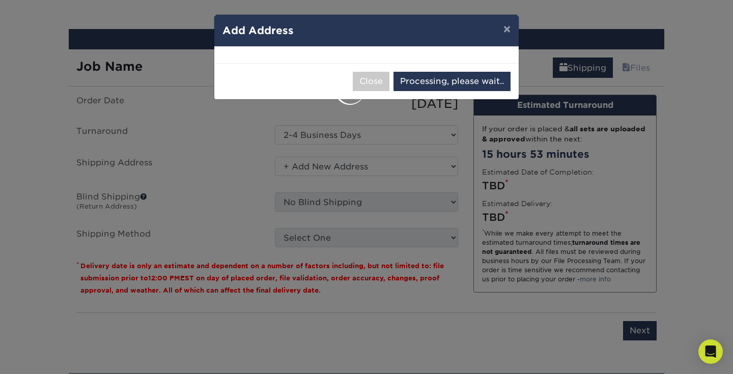
select select "285092"
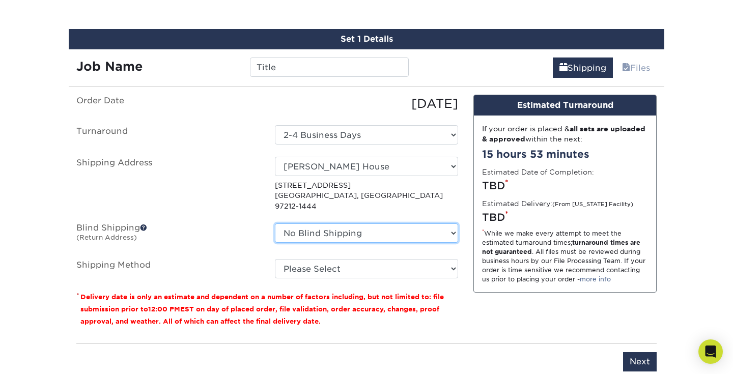
click at [310, 224] on select "No Blind Shipping + Add New Address" at bounding box center [366, 233] width 183 height 19
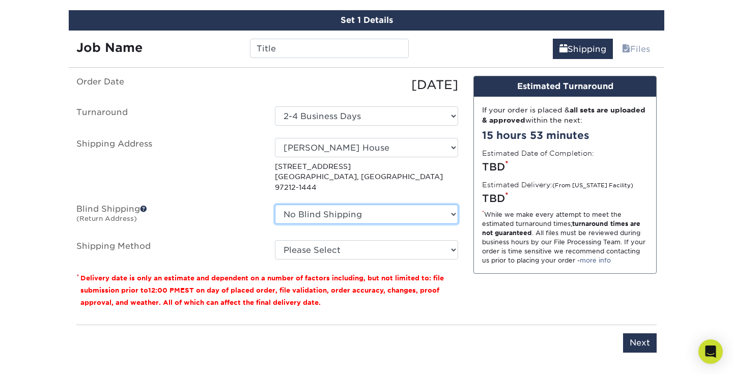
scroll to position [590, 0]
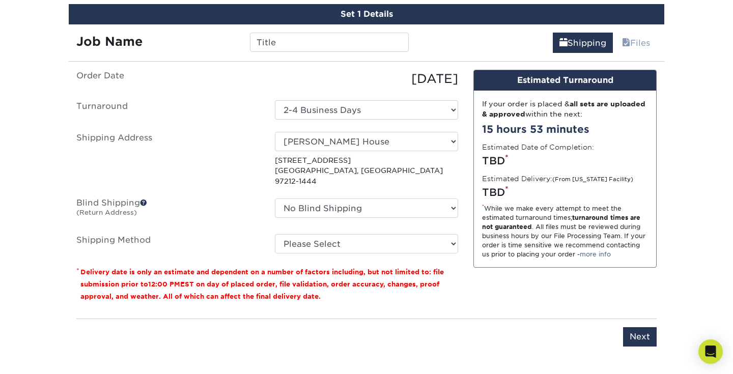
click at [265, 199] on label "Blind Shipping (Return Address)" at bounding box center [168, 210] width 199 height 23
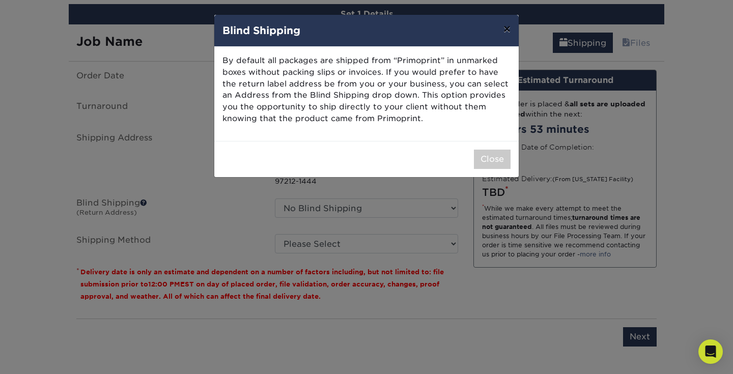
click at [506, 26] on button "×" at bounding box center [506, 29] width 23 height 29
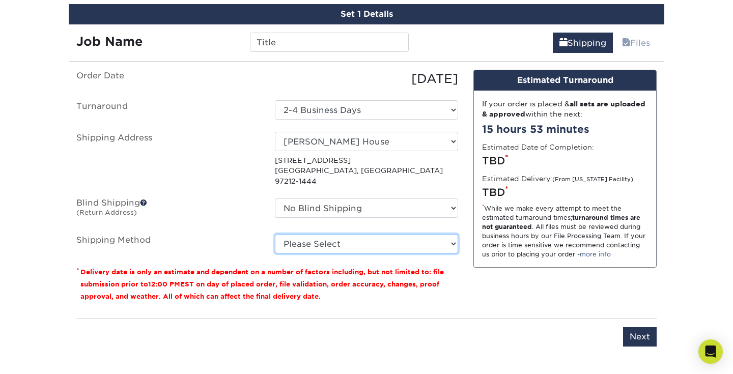
click at [311, 234] on select "Please Select Ground Shipping (+$23.88) 3 Day Shipping Service (+$30.15) 2 Day …" at bounding box center [366, 243] width 183 height 19
select select "03"
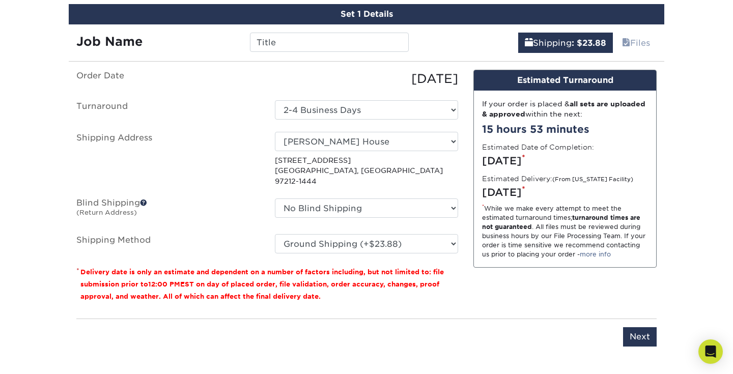
click at [257, 268] on small "Delivery date is only an estimate and dependent on a number of factors includin…" at bounding box center [262, 284] width 364 height 32
click at [639, 327] on input "Next" at bounding box center [640, 336] width 34 height 19
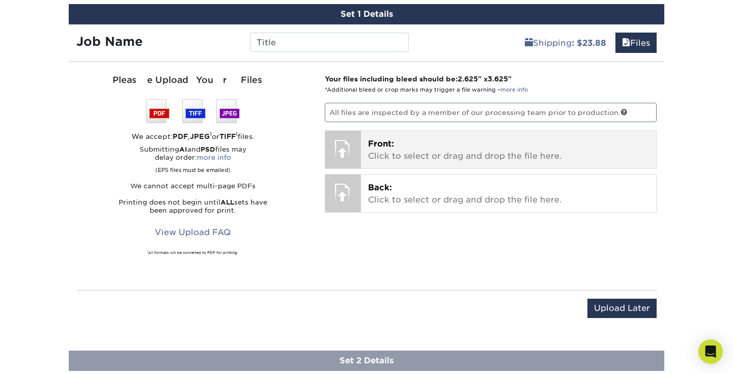
click at [350, 149] on div at bounding box center [343, 149] width 36 height 36
click at [388, 158] on p "Front: Click to select or drag and drop the file here." at bounding box center [509, 150] width 282 height 24
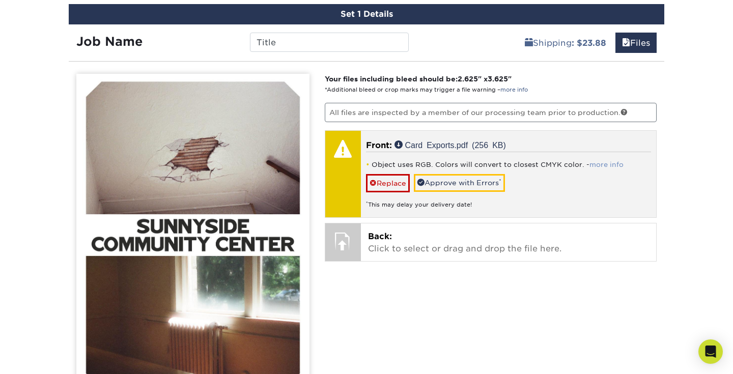
click at [600, 163] on link "more info" at bounding box center [607, 165] width 34 height 8
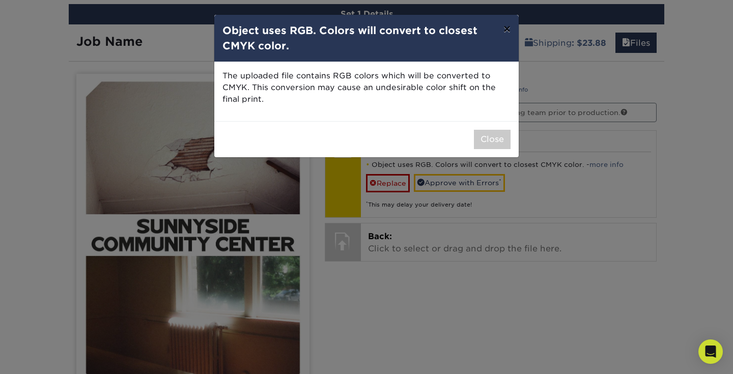
click at [504, 28] on button "×" at bounding box center [506, 29] width 23 height 29
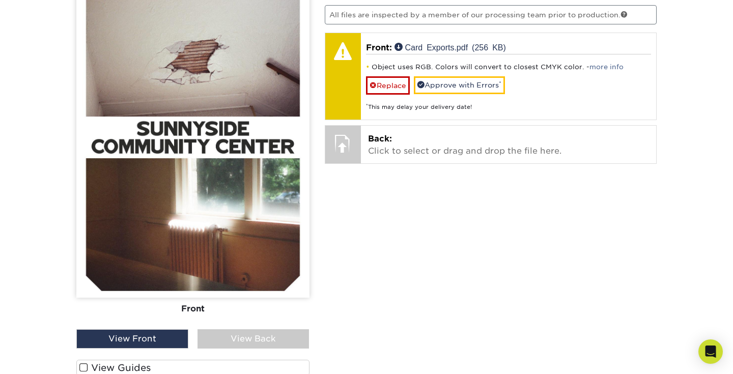
scroll to position [697, 0]
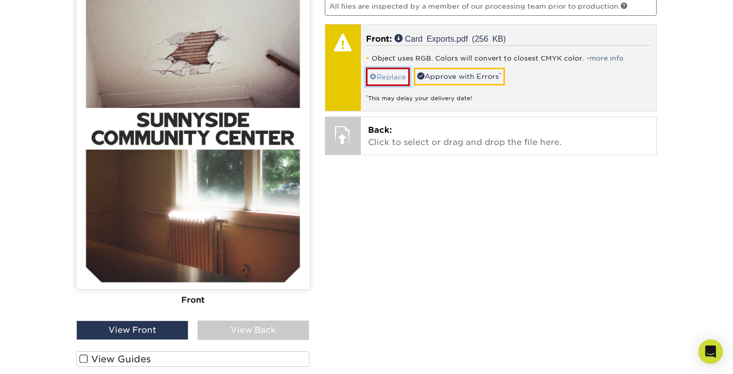
click at [396, 71] on link "Replace" at bounding box center [388, 77] width 44 height 18
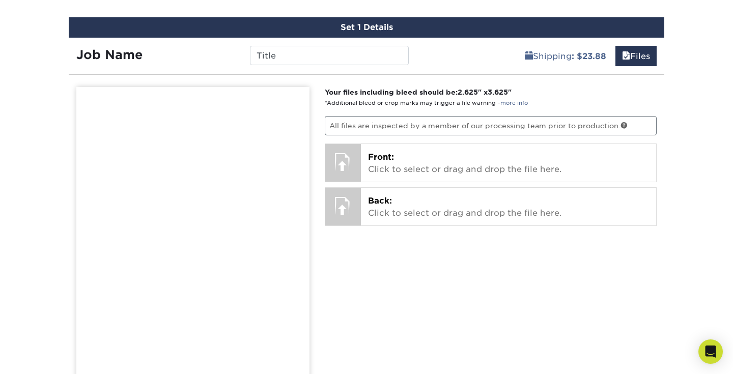
scroll to position [557, 0]
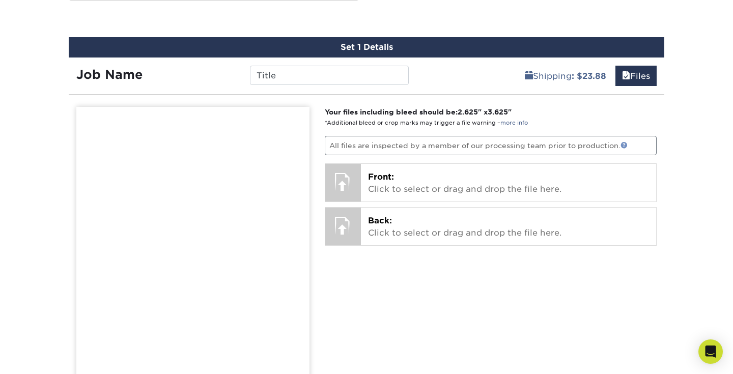
click at [624, 147] on link at bounding box center [624, 145] width 7 height 7
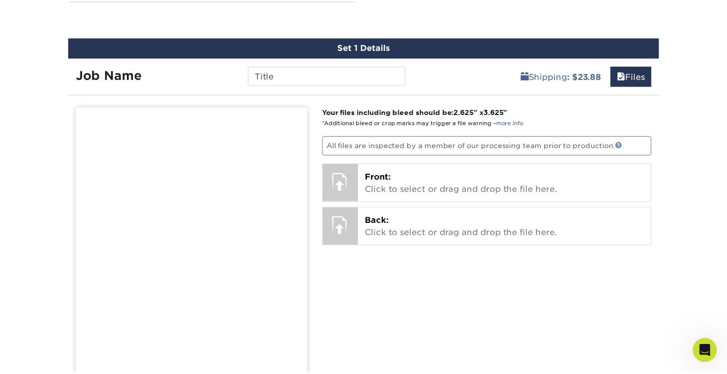
scroll to position [0, 0]
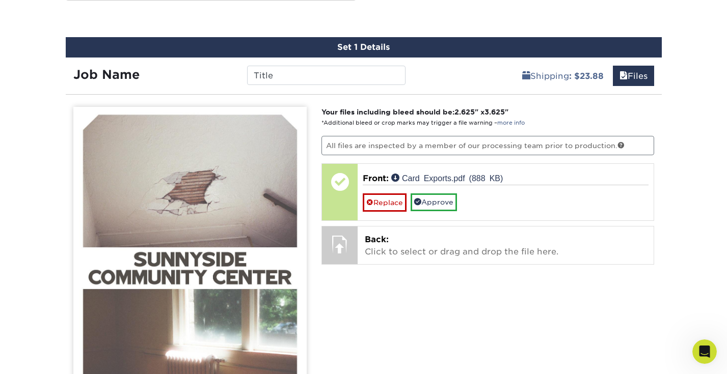
click at [327, 290] on div "Your files including bleed should be: 2.625 " x 3.625 " *Additional bleed or cr…" at bounding box center [488, 325] width 348 height 437
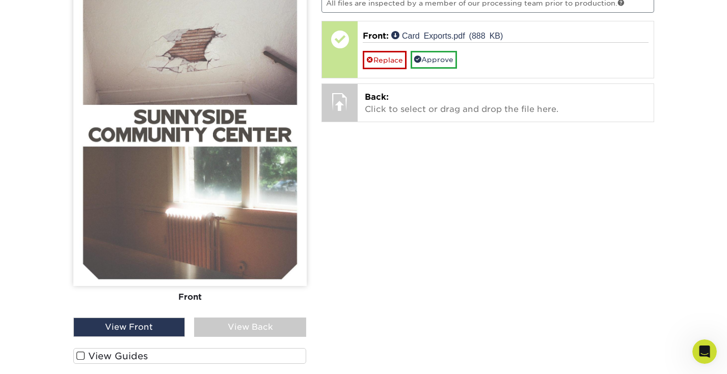
scroll to position [678, 0]
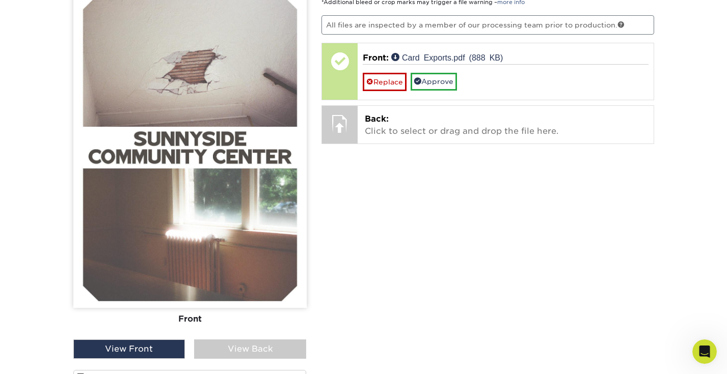
click at [219, 342] on div "View Back" at bounding box center [250, 349] width 112 height 19
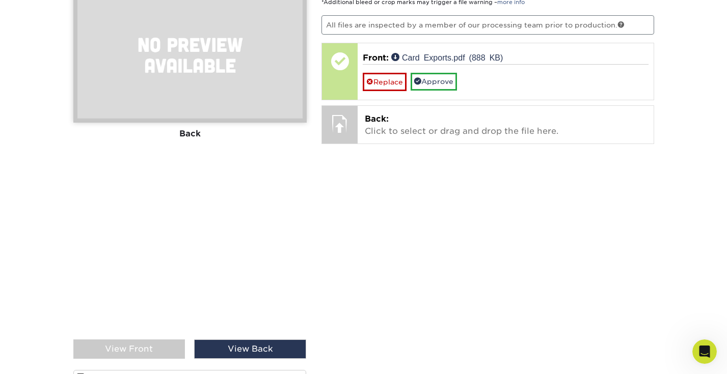
click at [152, 353] on div "View Front" at bounding box center [129, 349] width 112 height 19
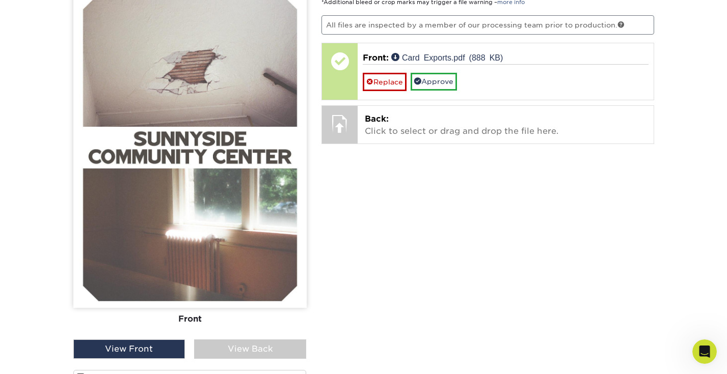
click at [214, 351] on div "View Back" at bounding box center [250, 349] width 112 height 19
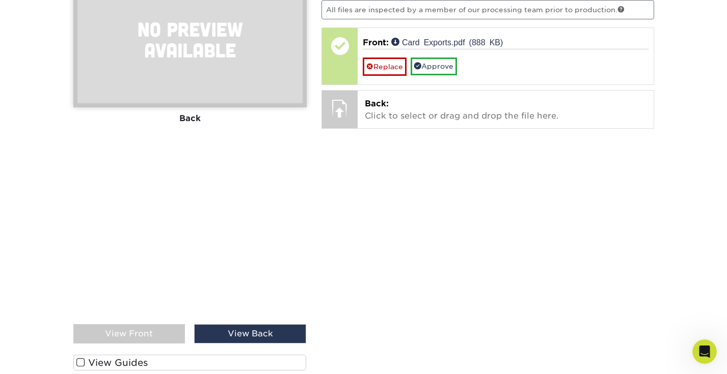
scroll to position [693, 0]
click at [167, 326] on div "View Front" at bounding box center [129, 333] width 112 height 19
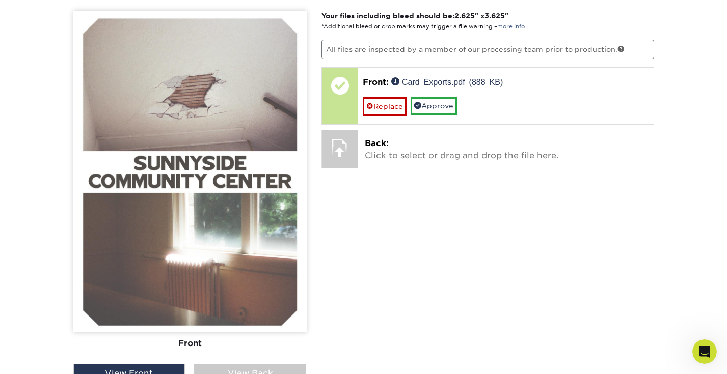
scroll to position [655, 0]
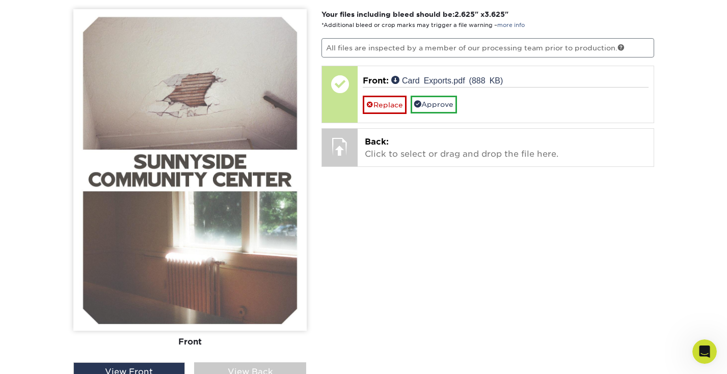
drag, startPoint x: 215, startPoint y: 245, endPoint x: 361, endPoint y: 12, distance: 274.9
